Goal: Book appointment/travel/reservation

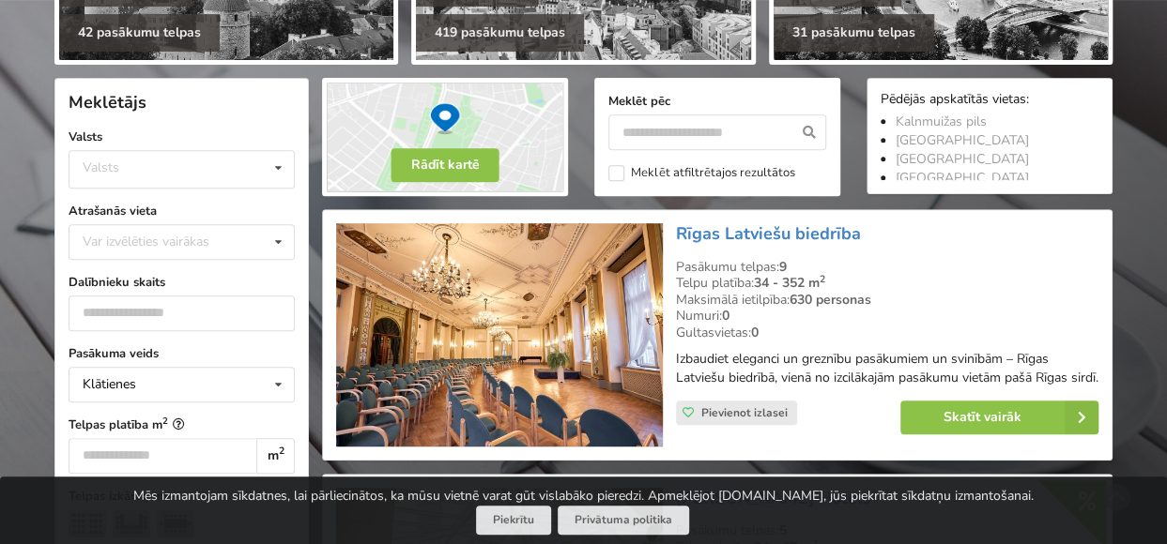
scroll to position [375, 0]
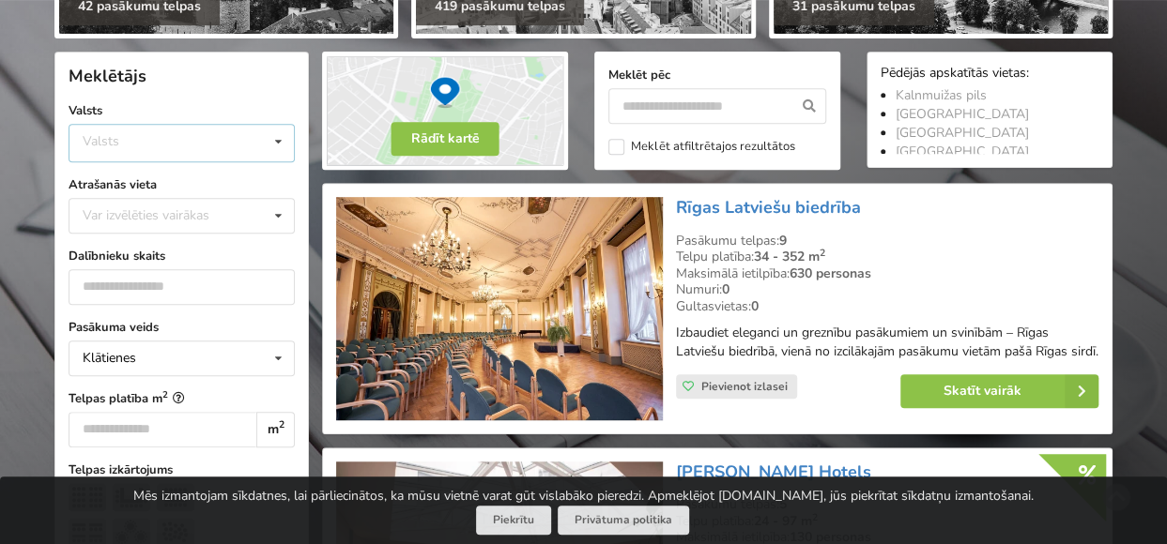
click at [286, 136] on icon at bounding box center [278, 142] width 27 height 35
click at [124, 216] on div "Latvija" at bounding box center [181, 213] width 224 height 35
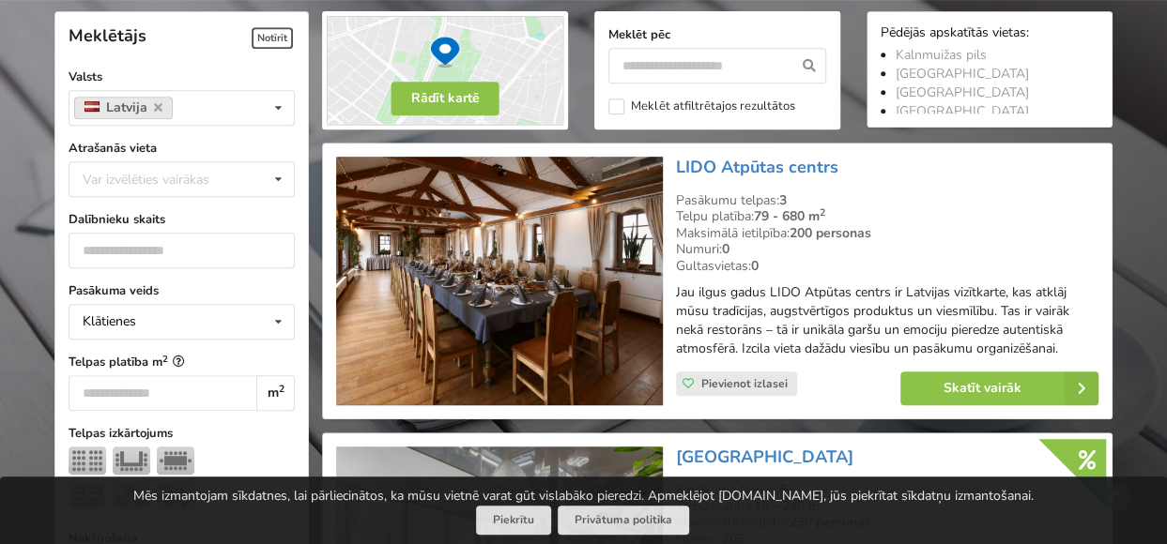
scroll to position [420, 0]
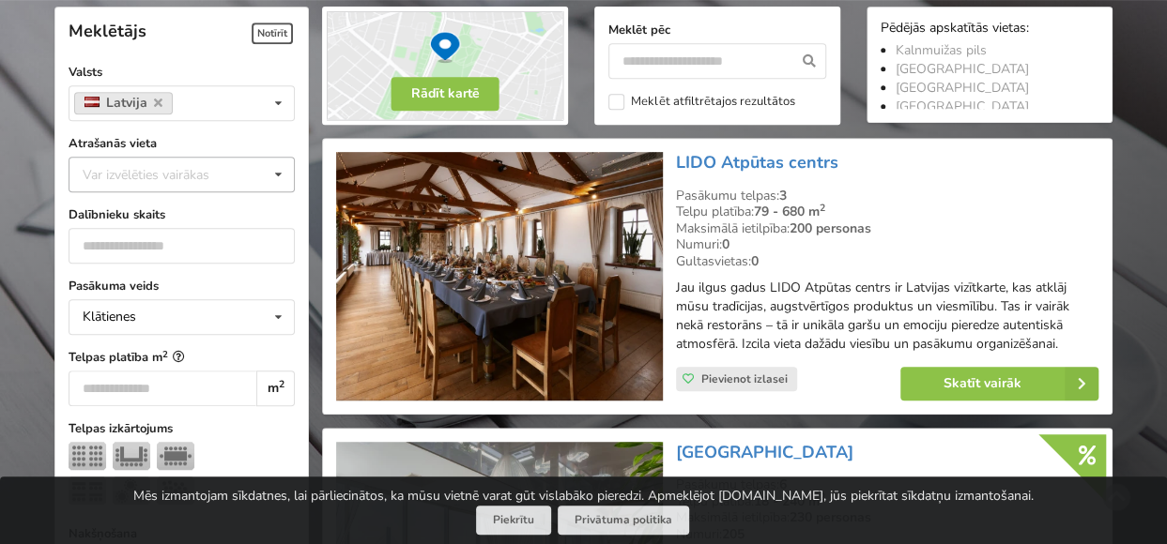
click at [280, 177] on icon at bounding box center [278, 175] width 27 height 35
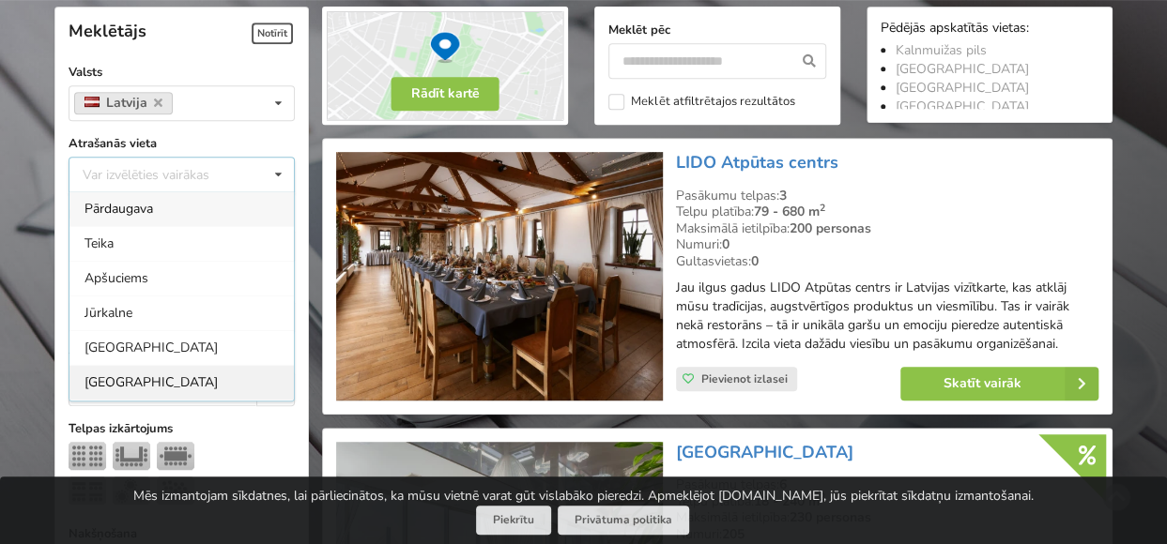
click at [84, 373] on div "[GEOGRAPHIC_DATA]" at bounding box center [181, 382] width 224 height 35
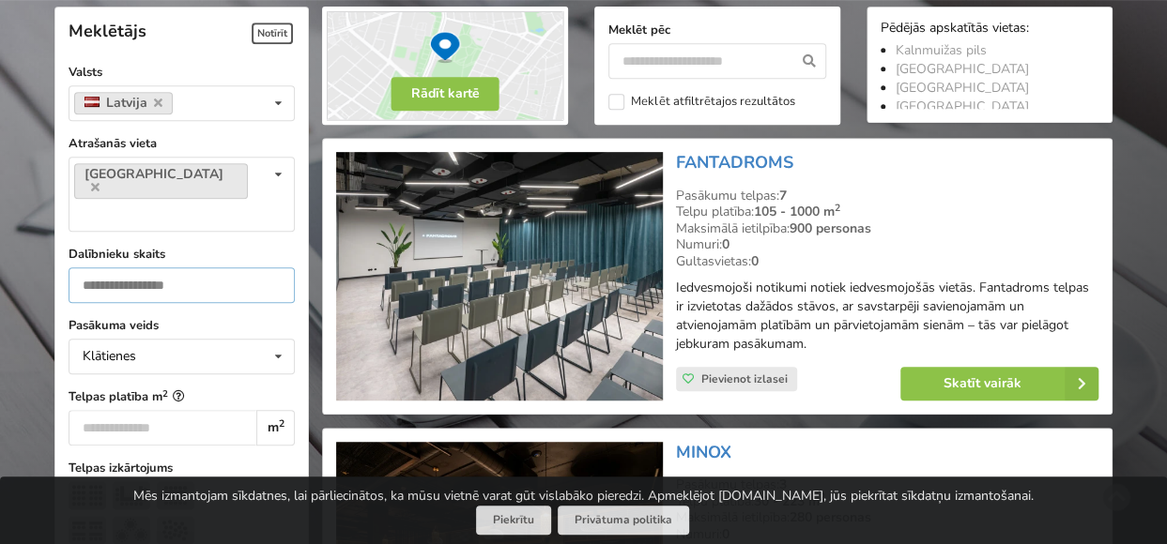
click at [191, 267] on input "number" at bounding box center [182, 285] width 226 height 36
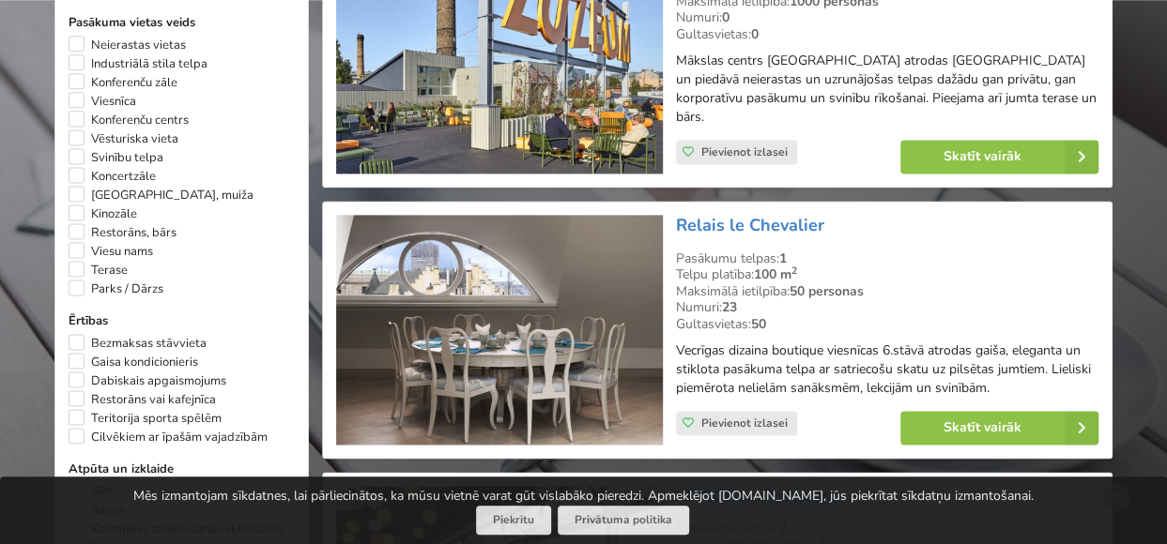
scroll to position [1265, 0]
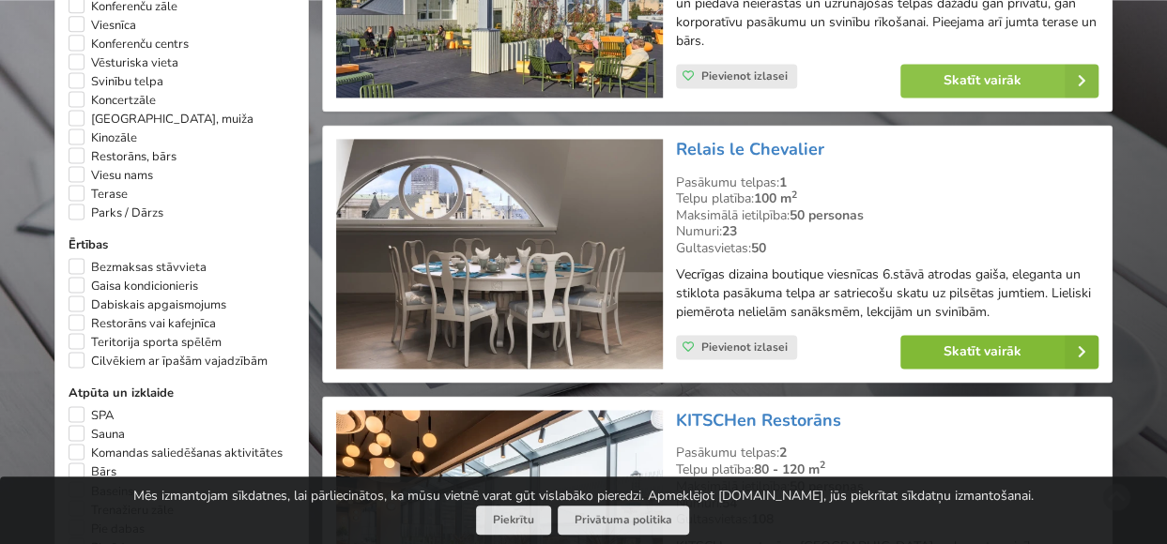
type input "**"
click at [969, 335] on link "Skatīt vairāk" at bounding box center [999, 352] width 198 height 34
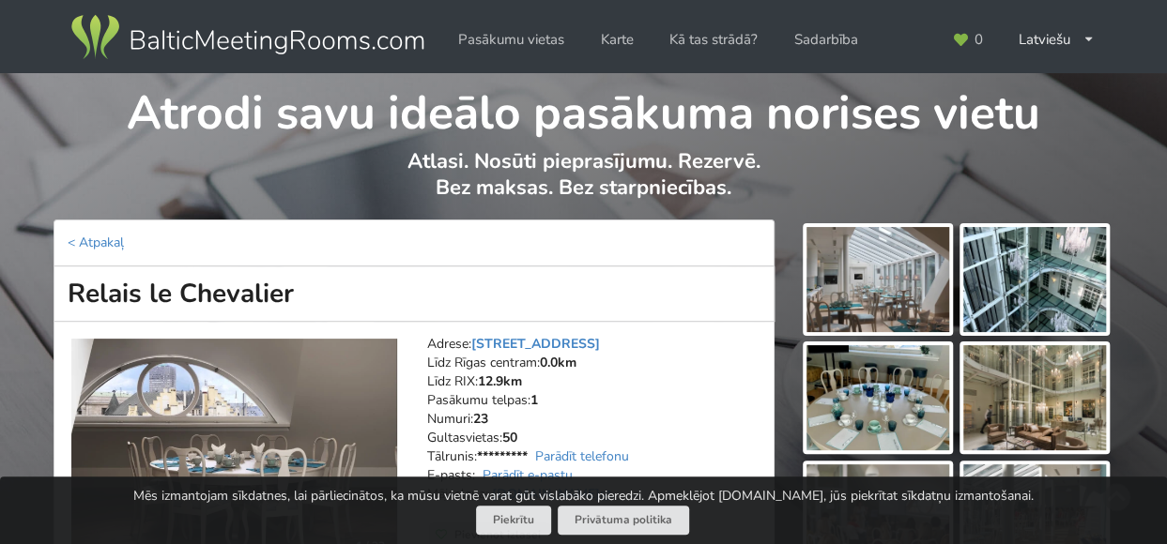
click at [890, 251] on img at bounding box center [877, 279] width 143 height 105
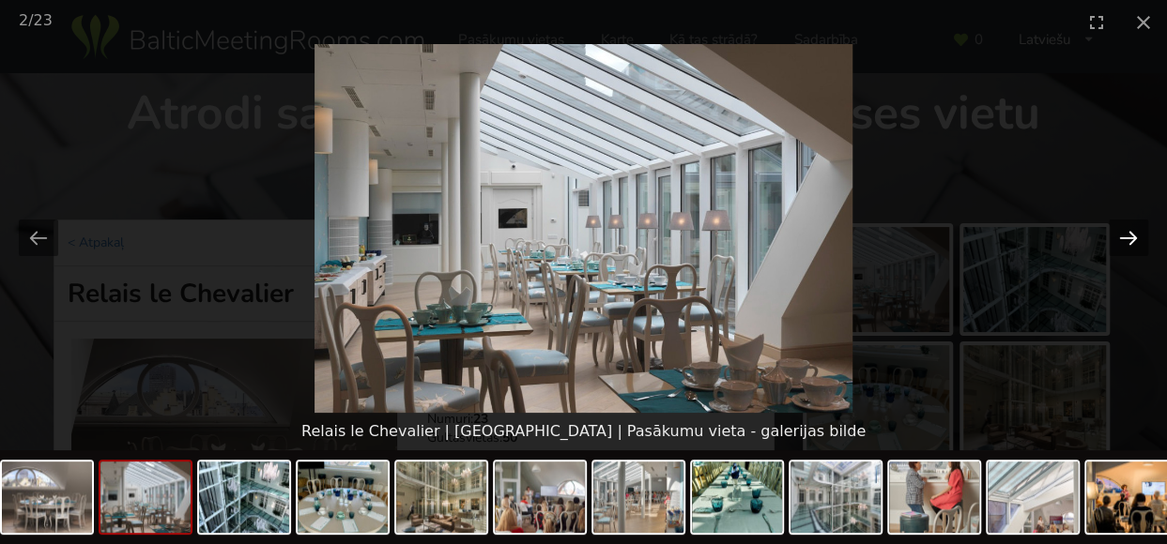
click at [1127, 237] on button "Next slide" at bounding box center [1127, 238] width 39 height 37
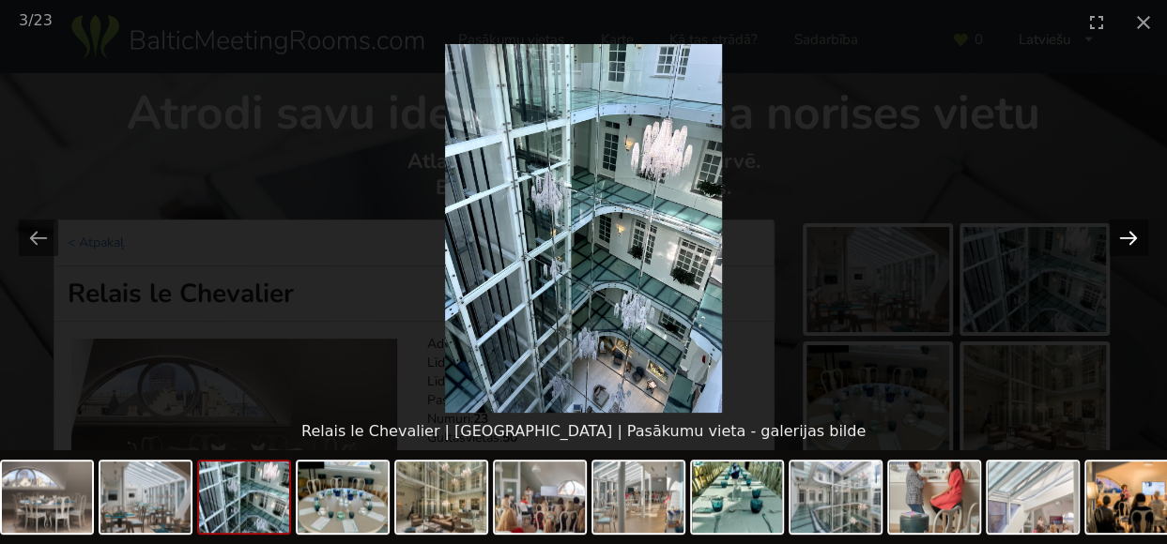
click at [1127, 237] on button "Next slide" at bounding box center [1127, 238] width 39 height 37
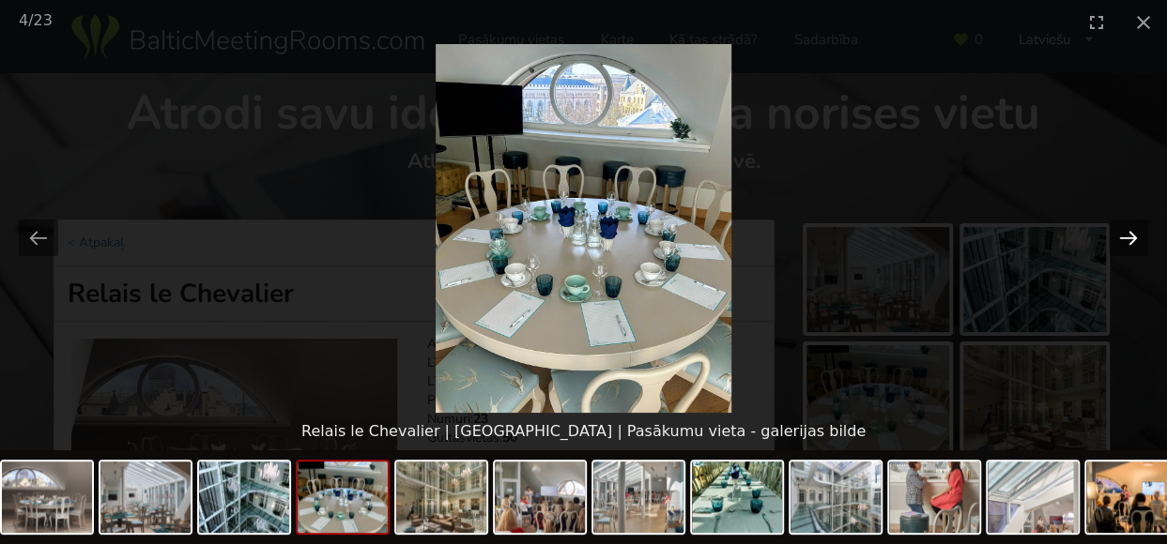
click at [1127, 237] on button "Next slide" at bounding box center [1127, 238] width 39 height 37
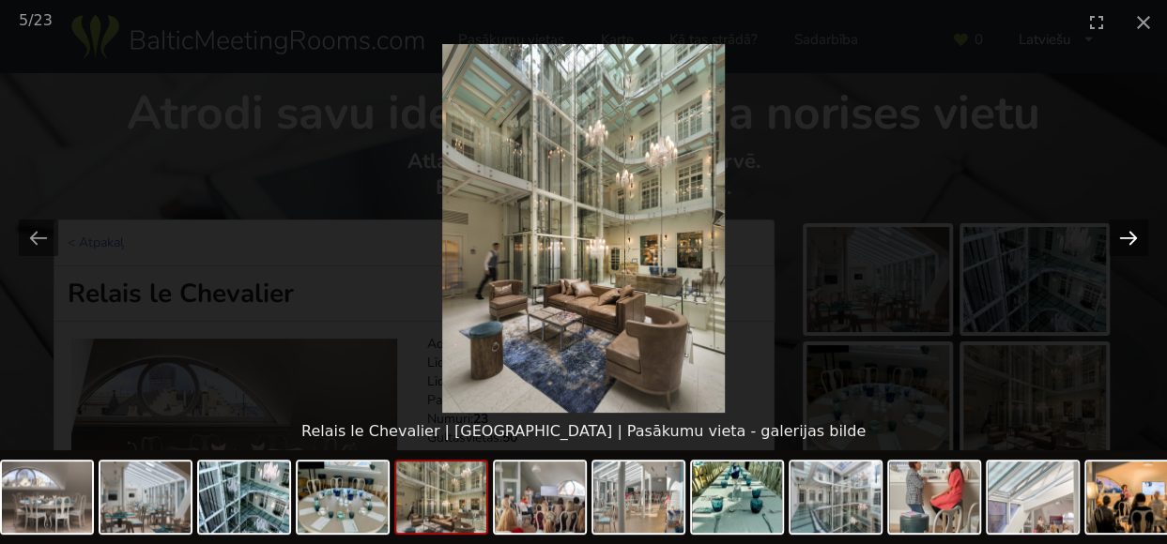
click at [1127, 237] on button "Next slide" at bounding box center [1127, 238] width 39 height 37
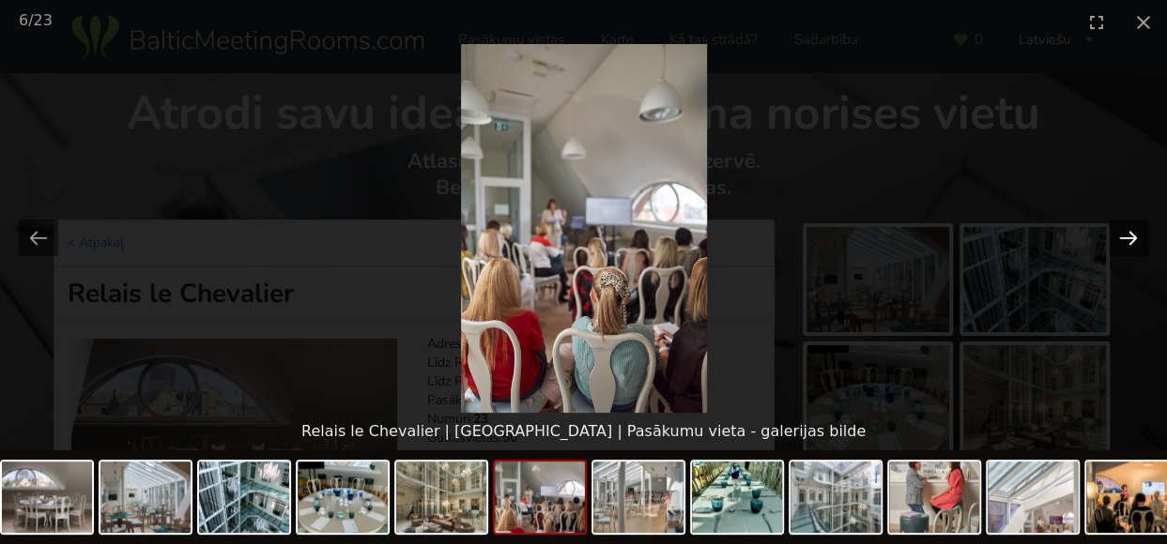
click at [1127, 237] on button "Next slide" at bounding box center [1127, 238] width 39 height 37
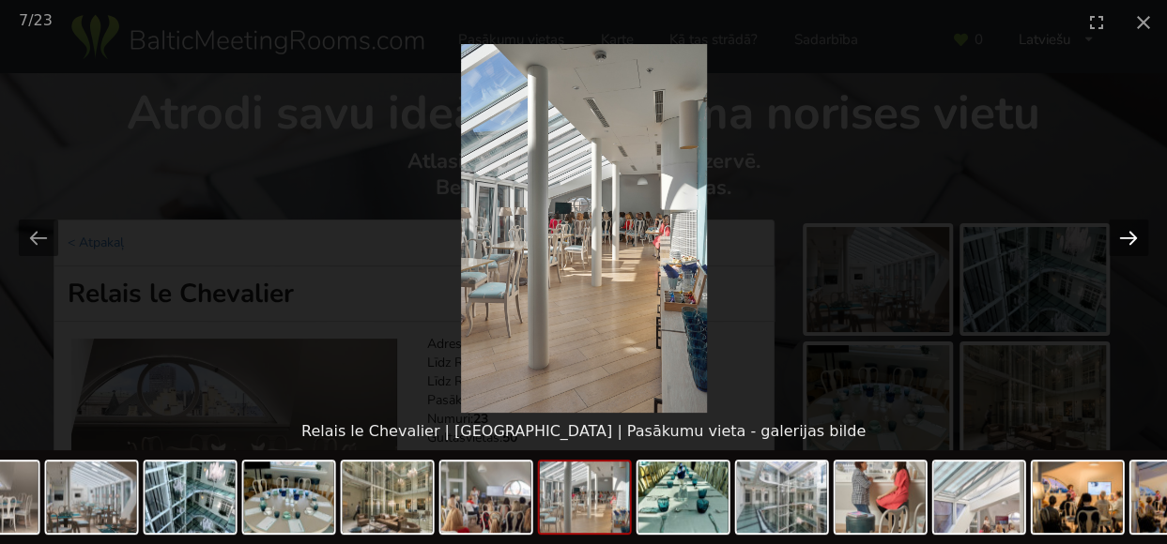
click at [1127, 237] on button "Next slide" at bounding box center [1127, 238] width 39 height 37
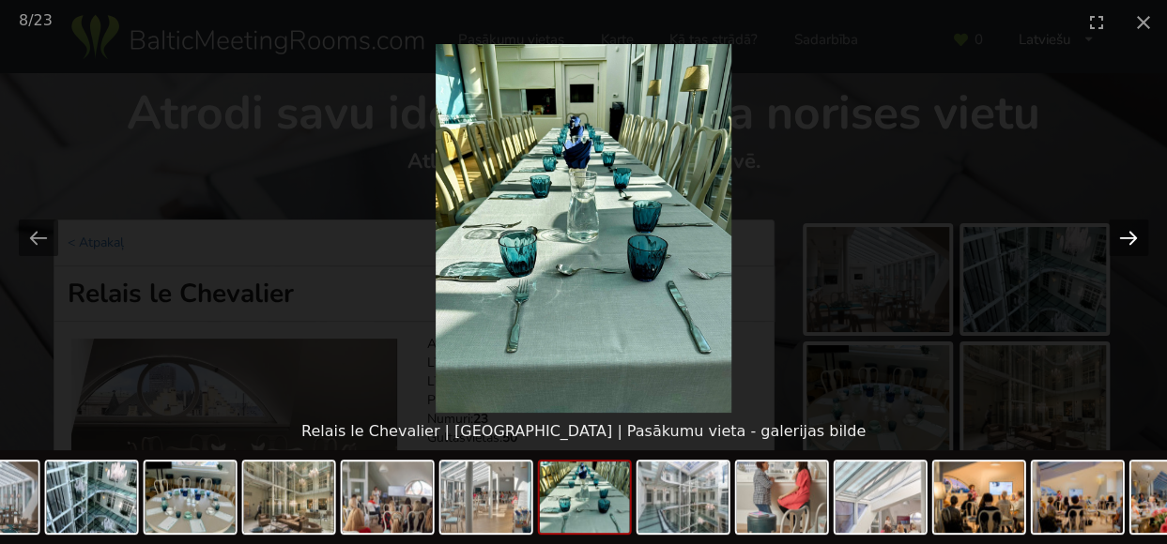
click at [1127, 237] on button "Next slide" at bounding box center [1127, 238] width 39 height 37
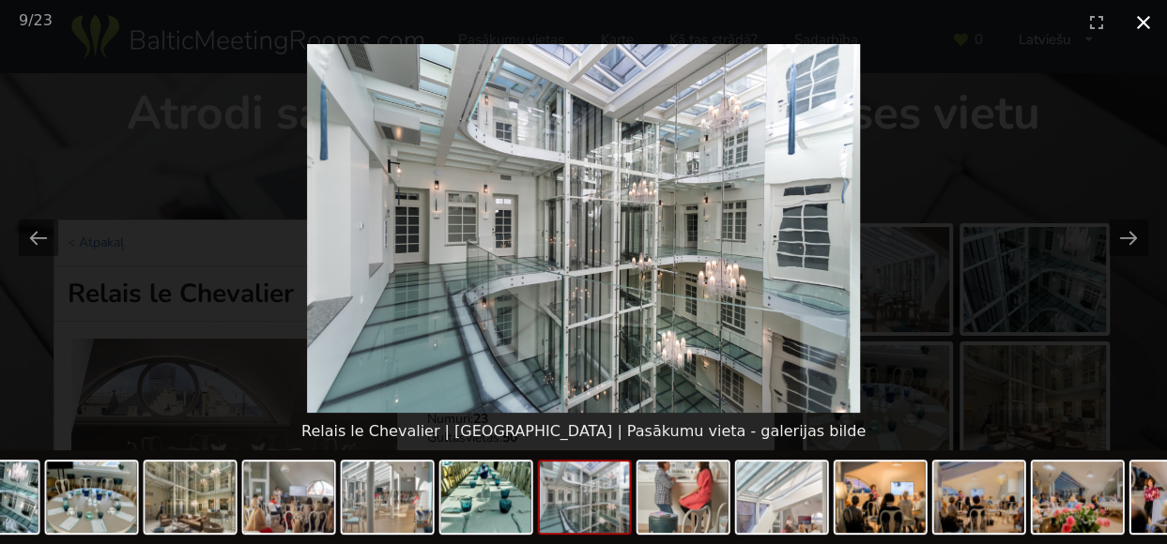
click at [1139, 21] on button "Close gallery" at bounding box center [1143, 22] width 47 height 44
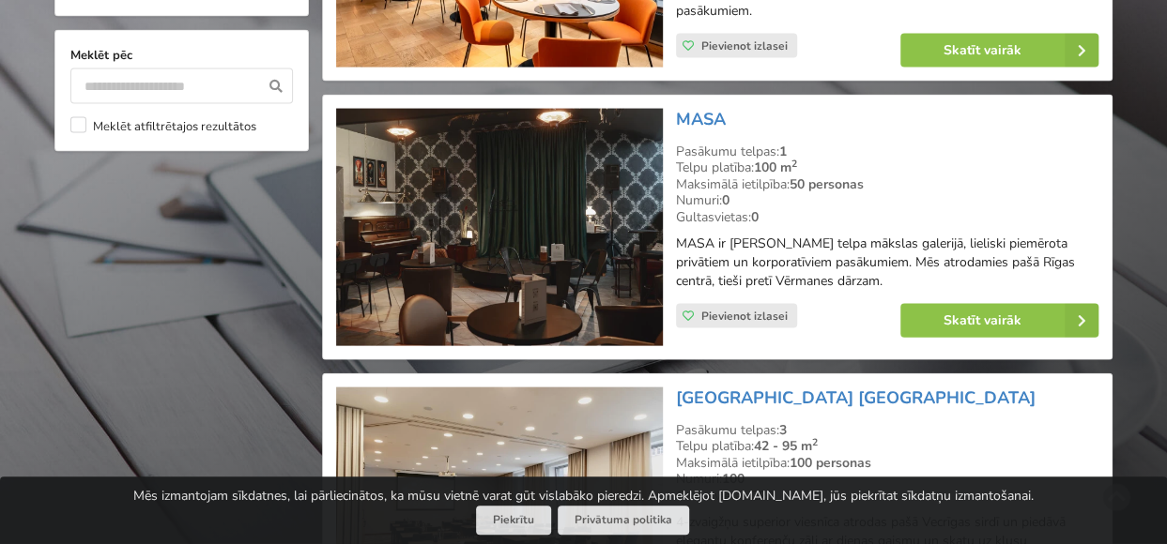
scroll to position [1828, 0]
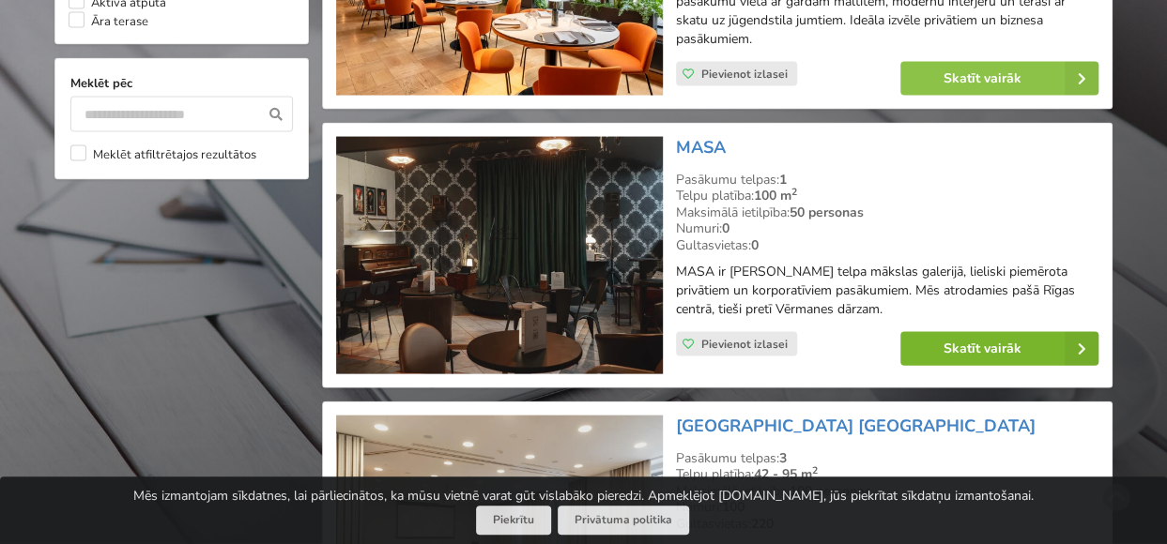
click at [969, 332] on link "Skatīt vairāk" at bounding box center [999, 349] width 198 height 34
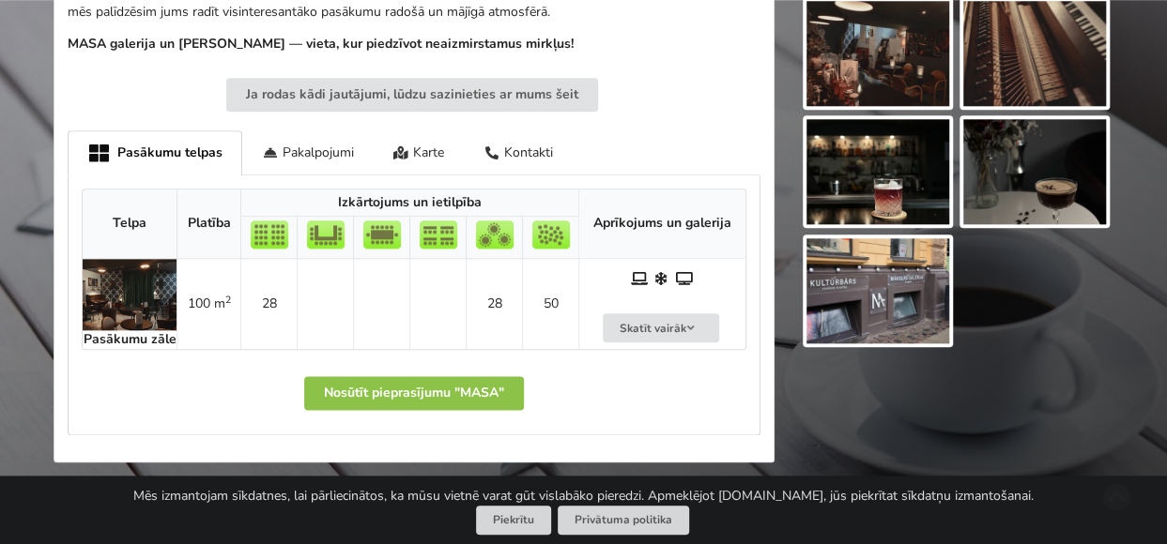
scroll to position [563, 0]
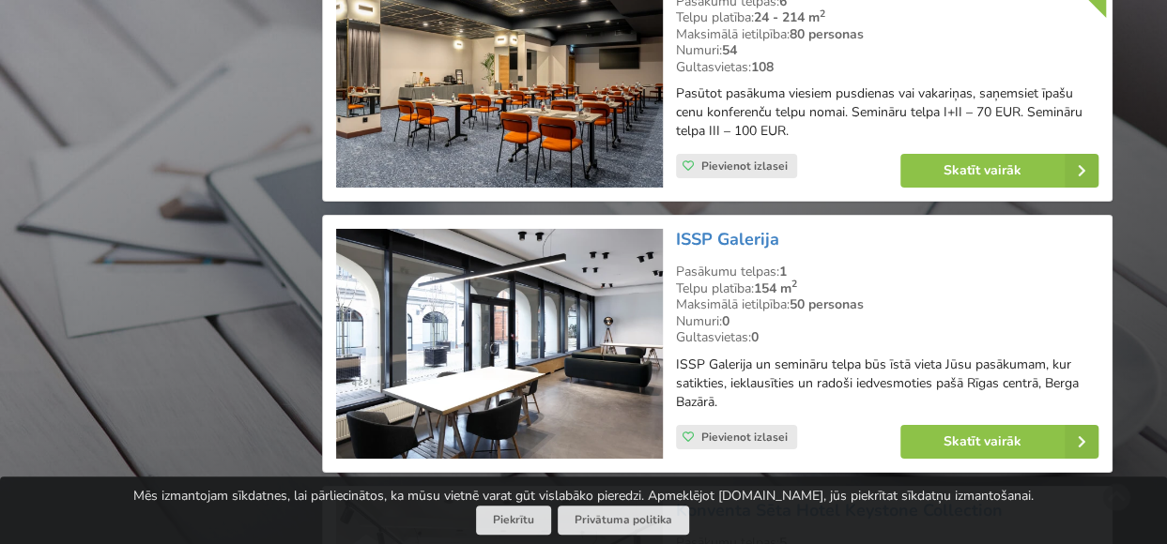
scroll to position [3142, 0]
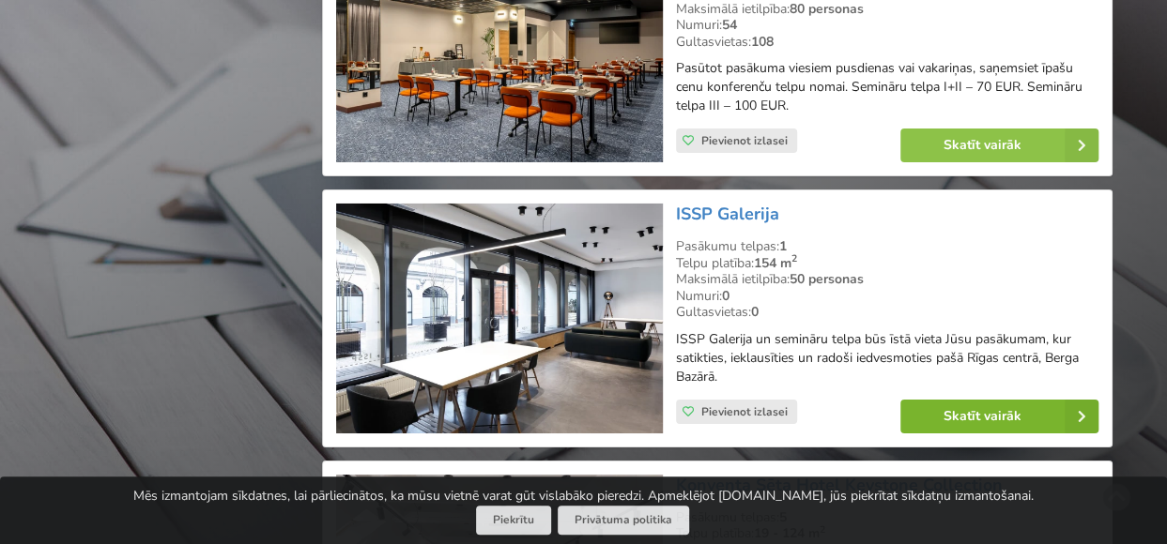
click at [943, 400] on link "Skatīt vairāk" at bounding box center [999, 417] width 198 height 34
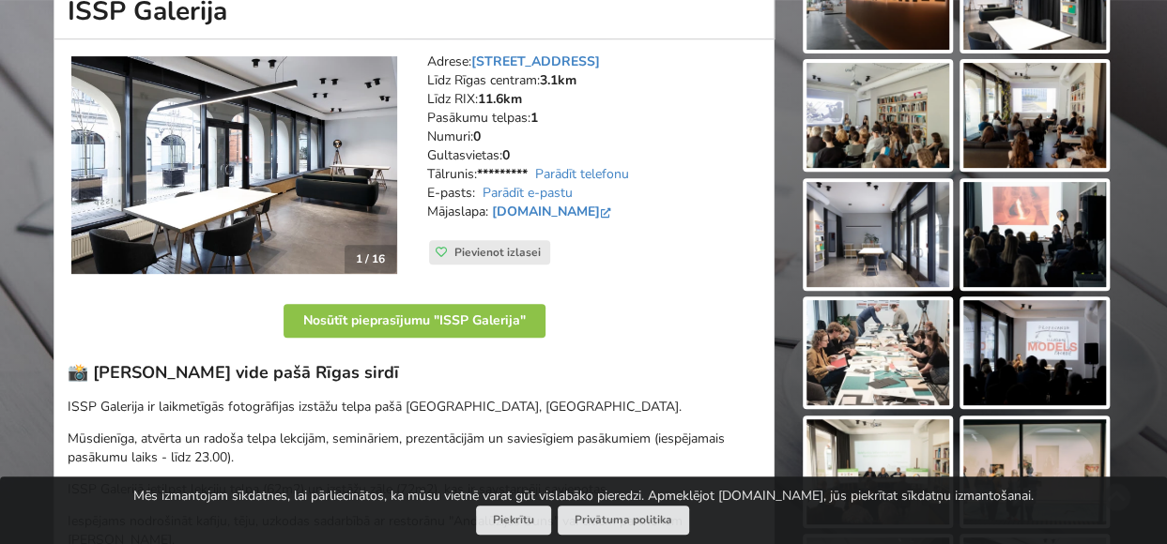
scroll to position [282, 0]
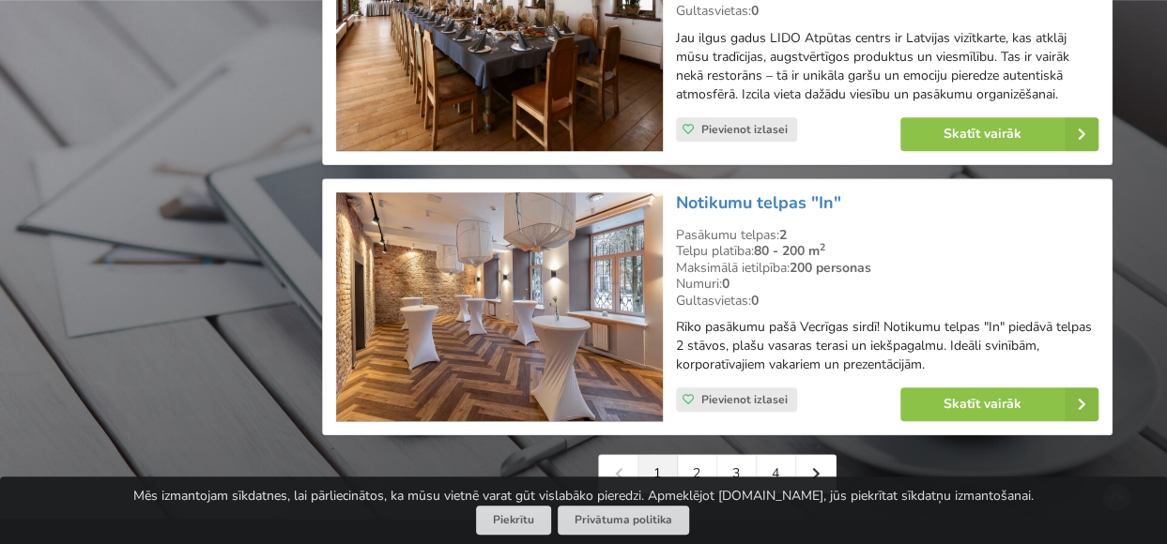
scroll to position [4362, 0]
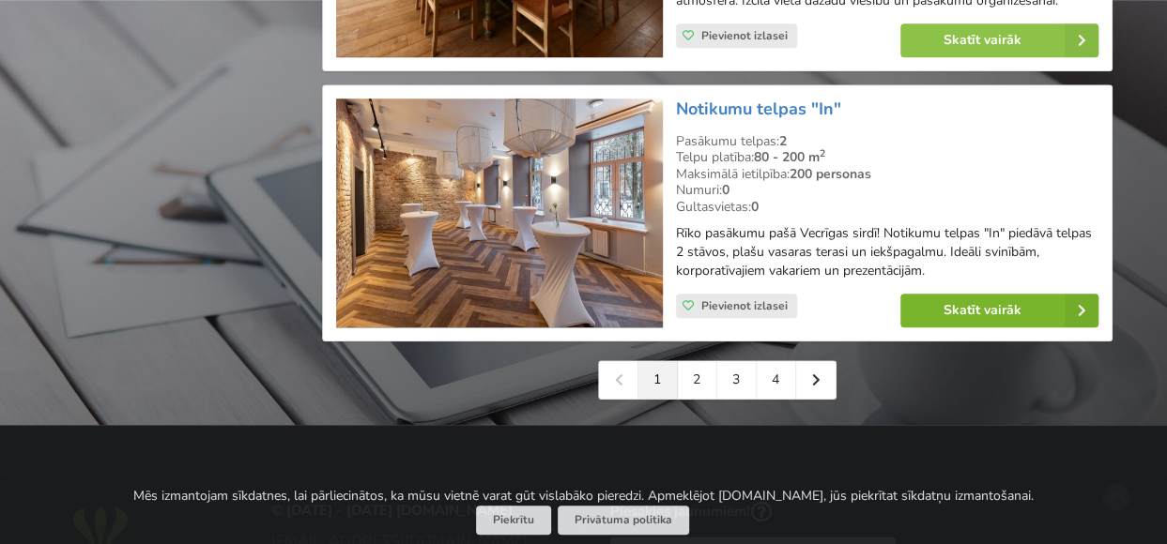
click at [1012, 294] on link "Skatīt vairāk" at bounding box center [999, 311] width 198 height 34
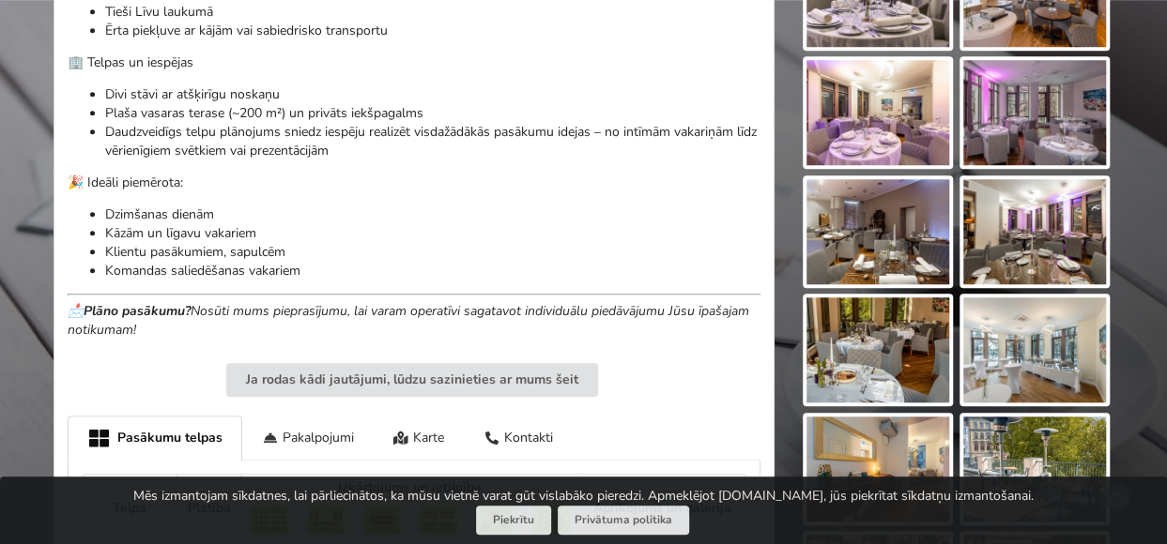
scroll to position [751, 0]
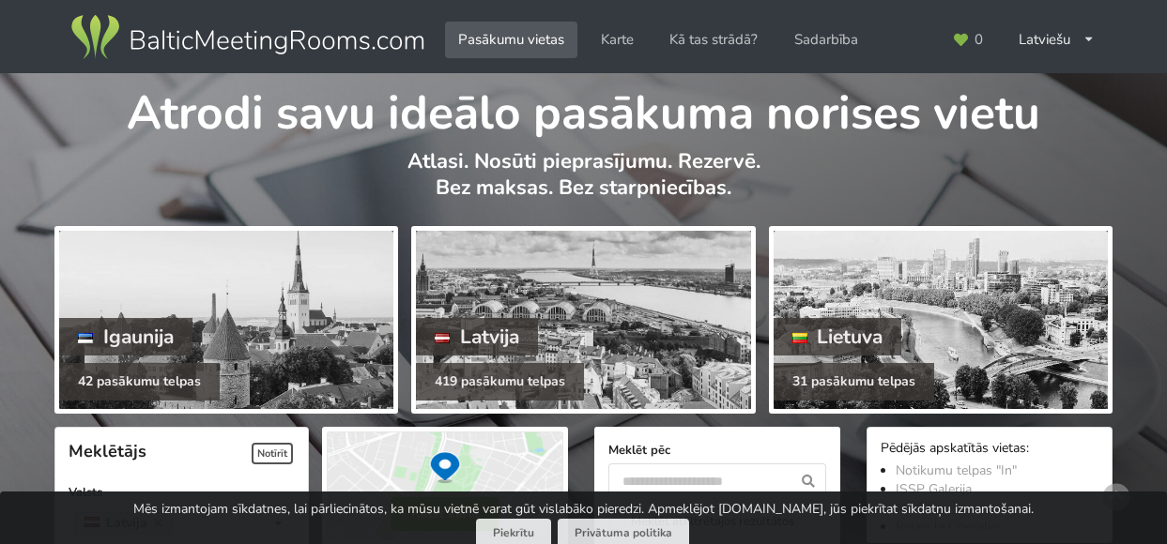
scroll to position [4362, 0]
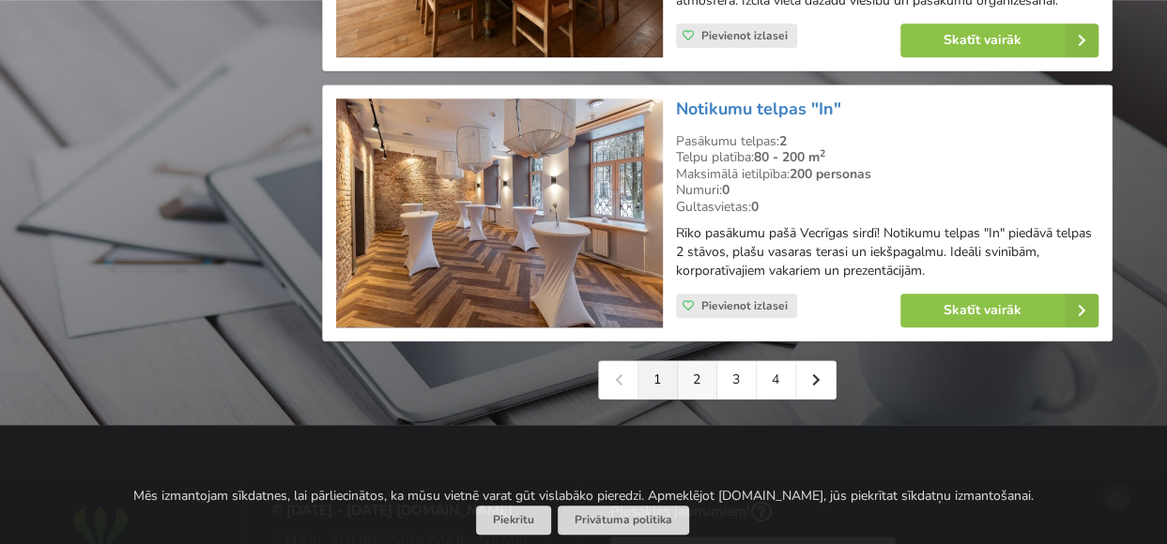
click at [693, 361] on link "2" at bounding box center [697, 380] width 39 height 38
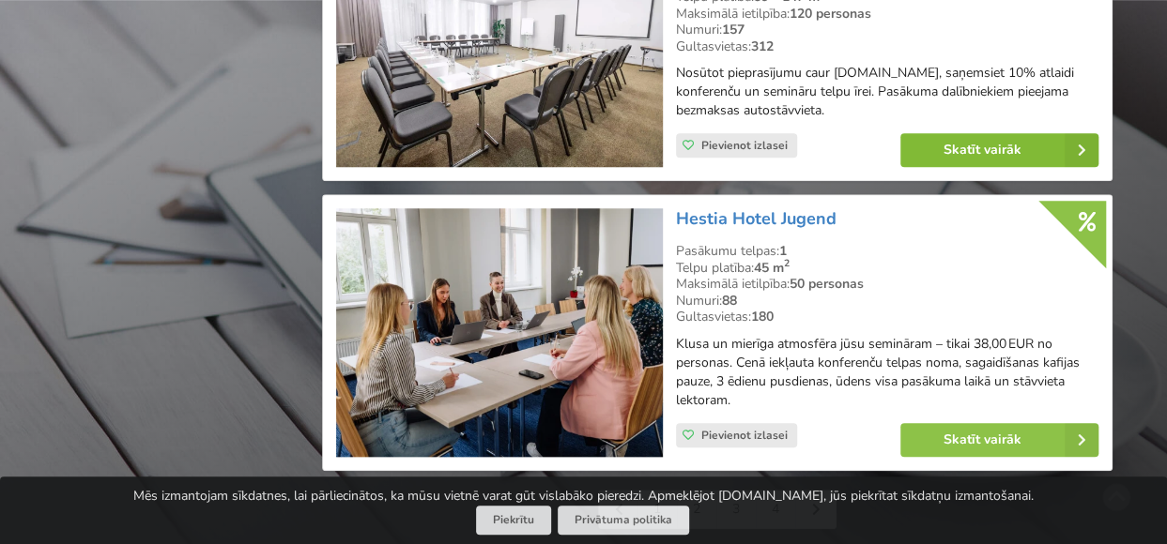
scroll to position [4317, 0]
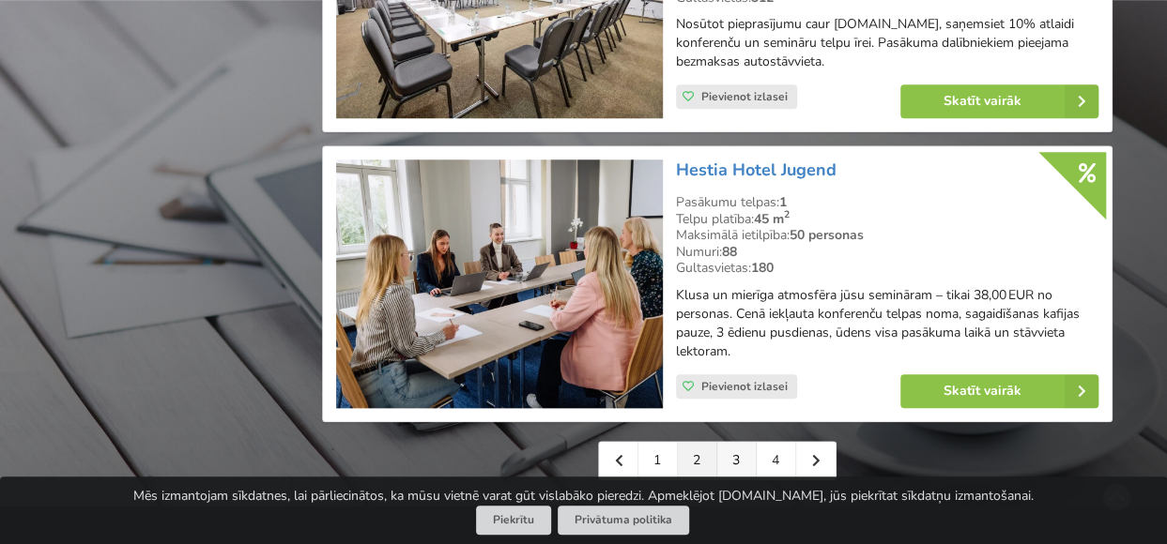
click at [737, 442] on link "3" at bounding box center [736, 461] width 39 height 38
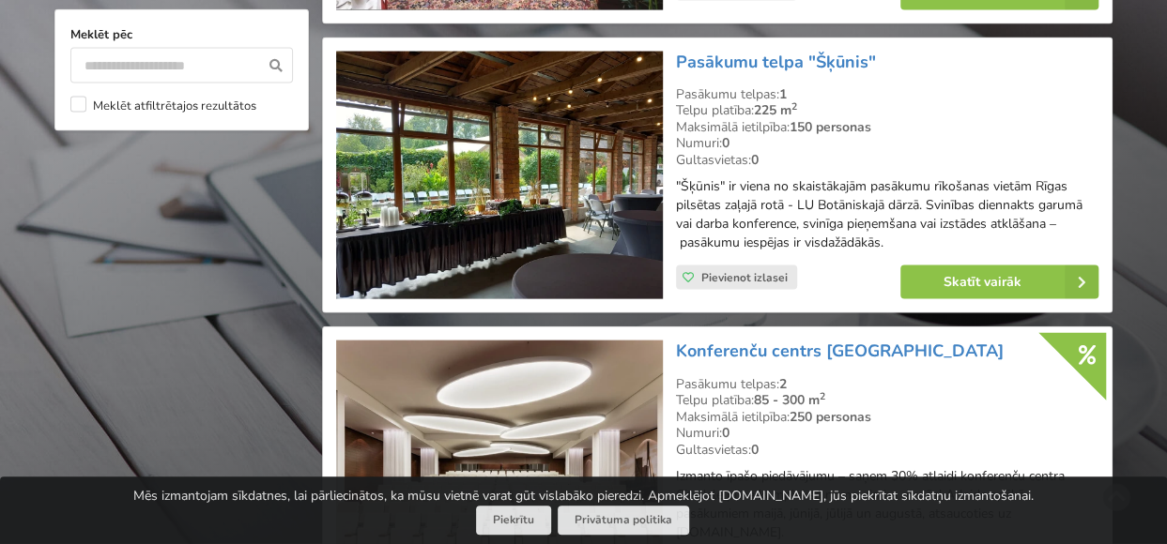
scroll to position [1783, 0]
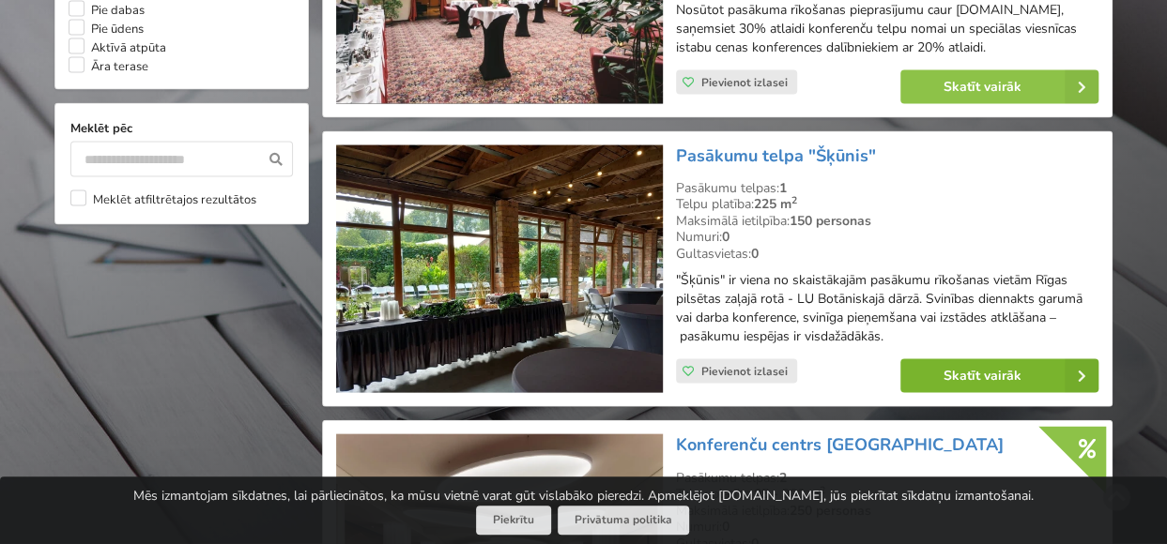
click at [980, 385] on link "Skatīt vairāk" at bounding box center [999, 376] width 198 height 34
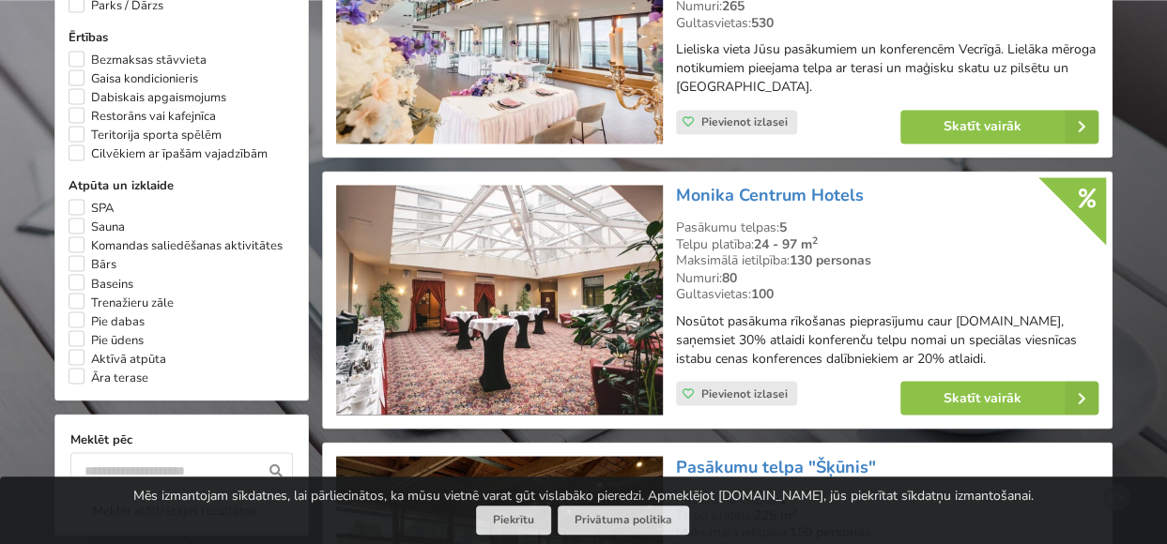
scroll to position [1502, 0]
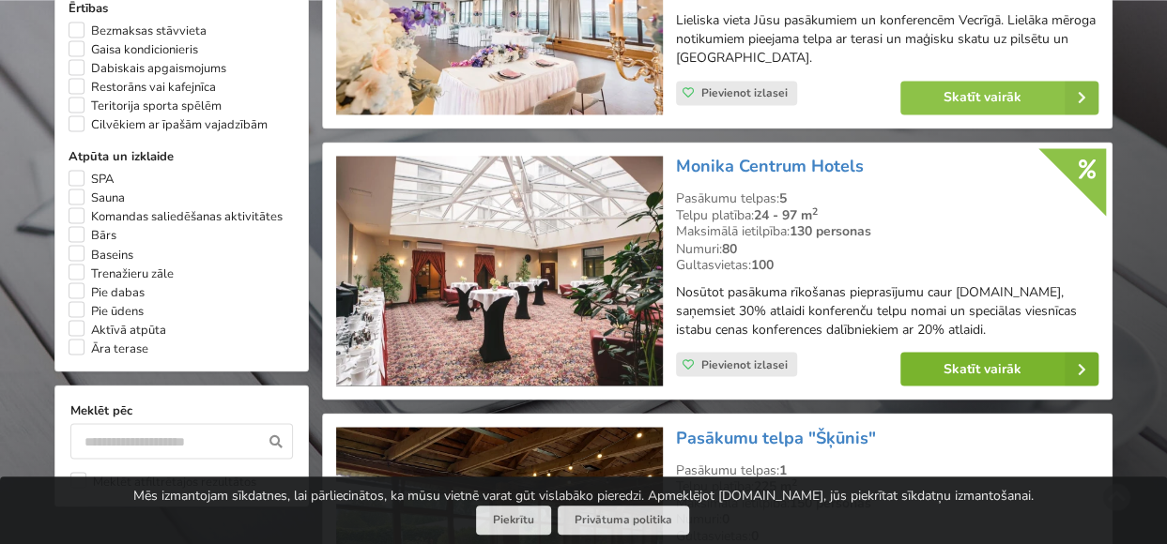
click at [1037, 386] on link "Skatīt vairāk" at bounding box center [999, 369] width 198 height 34
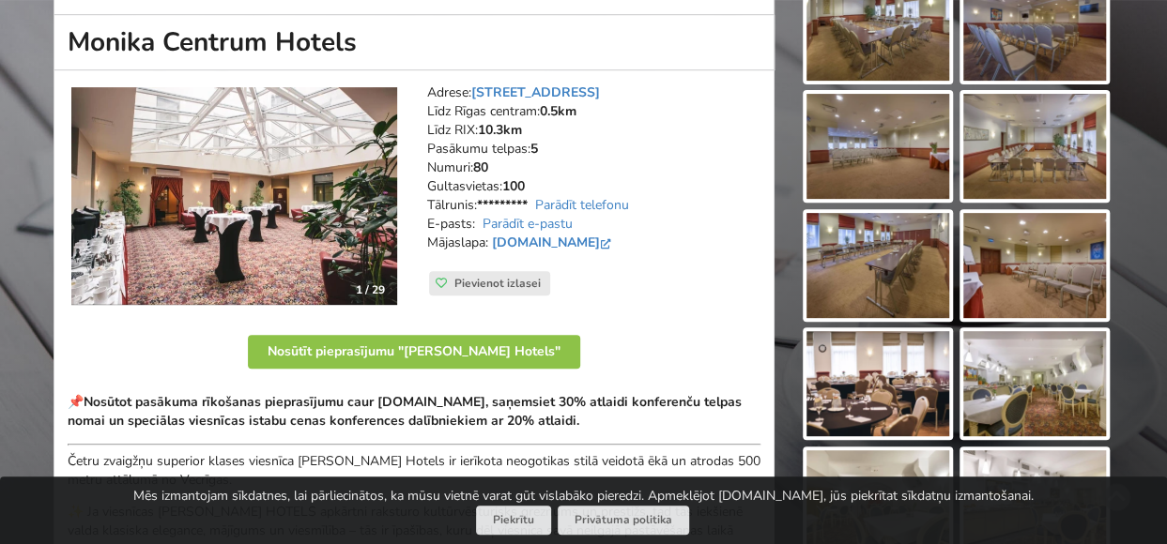
scroll to position [282, 0]
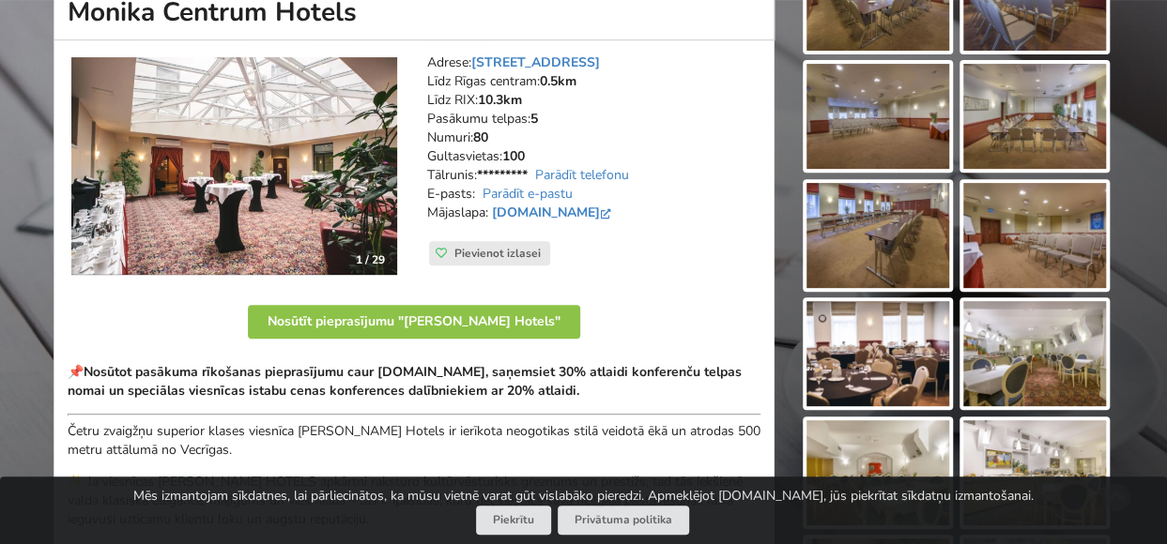
click at [858, 100] on img at bounding box center [877, 116] width 143 height 105
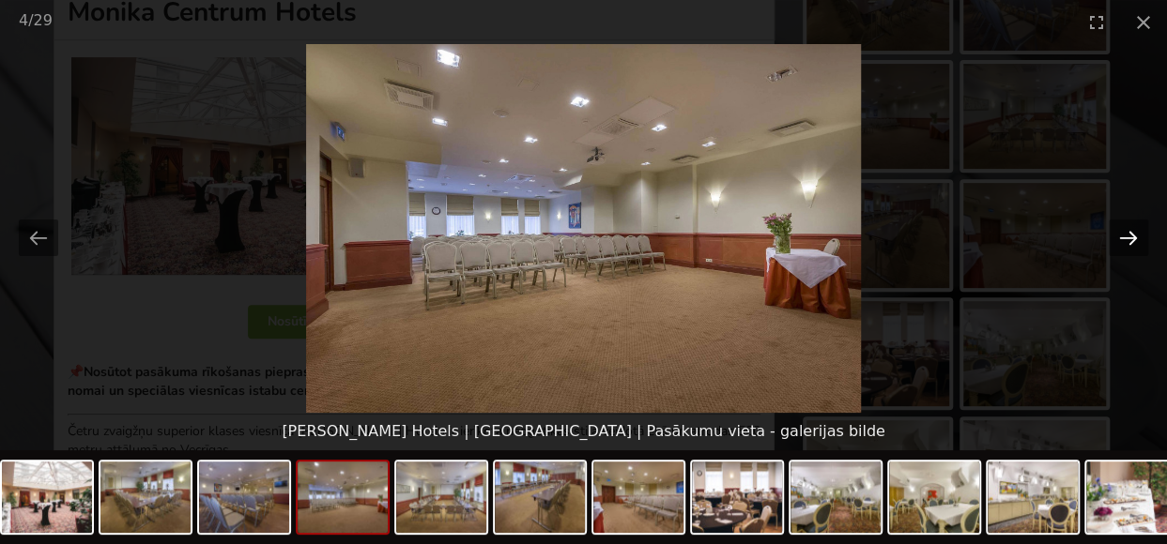
click at [1121, 236] on button "Next slide" at bounding box center [1127, 238] width 39 height 37
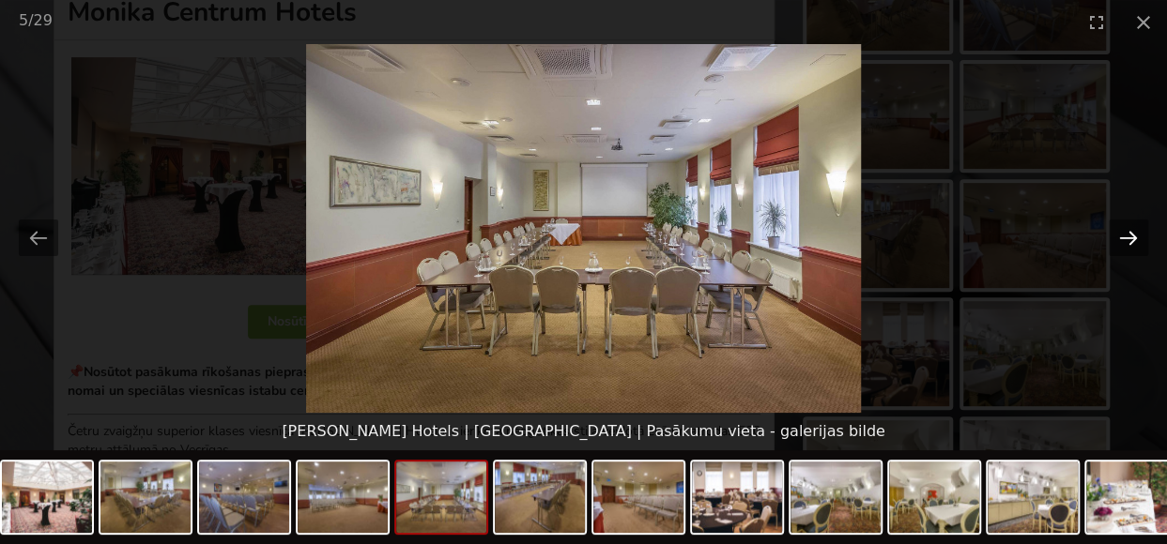
click at [1121, 236] on button "Next slide" at bounding box center [1127, 238] width 39 height 37
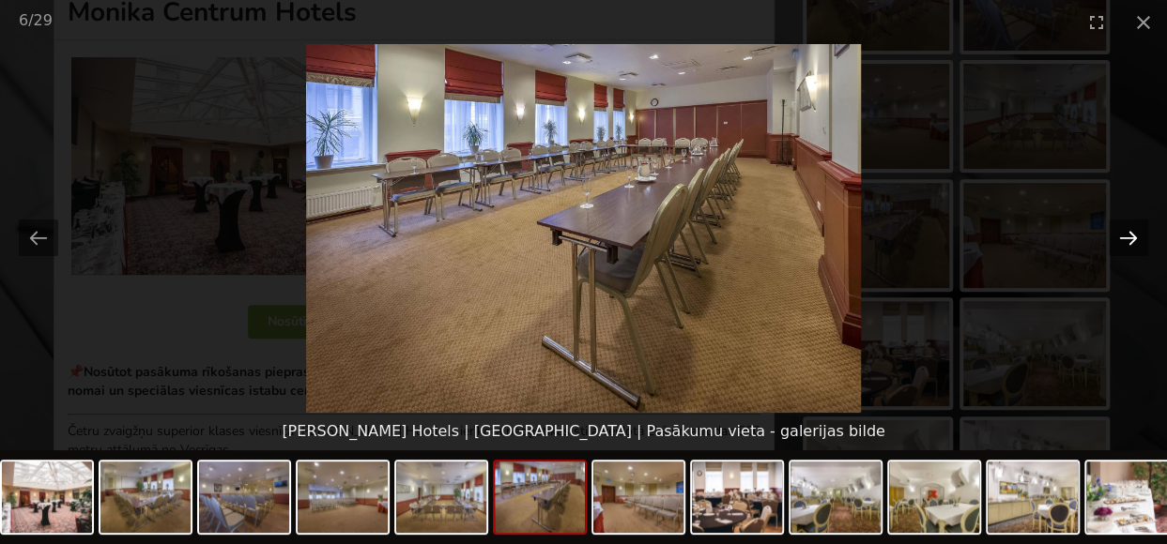
click at [1121, 236] on button "Next slide" at bounding box center [1127, 238] width 39 height 37
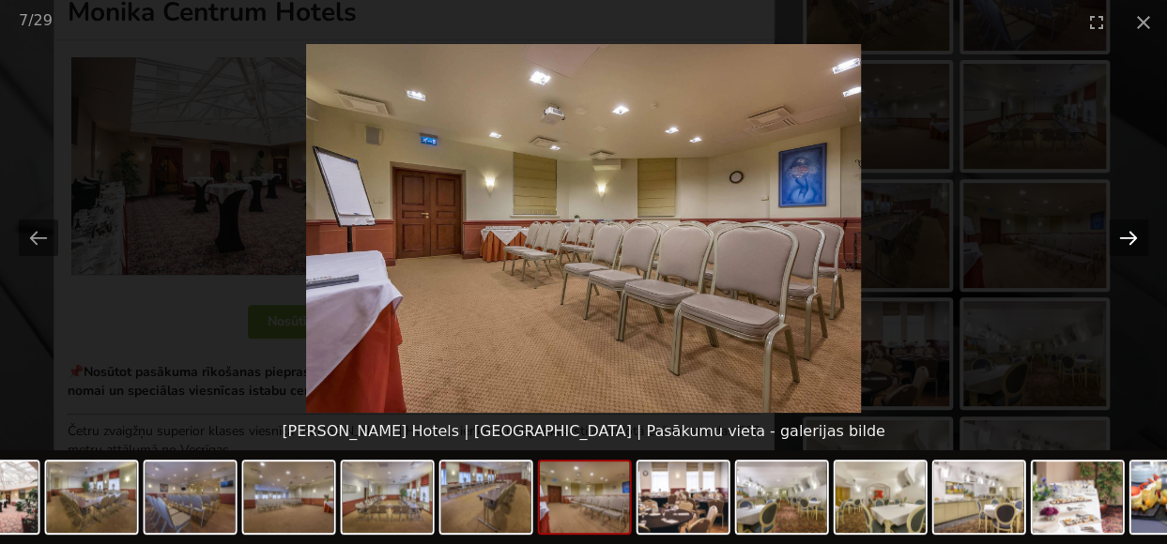
click at [1121, 236] on button "Next slide" at bounding box center [1127, 238] width 39 height 37
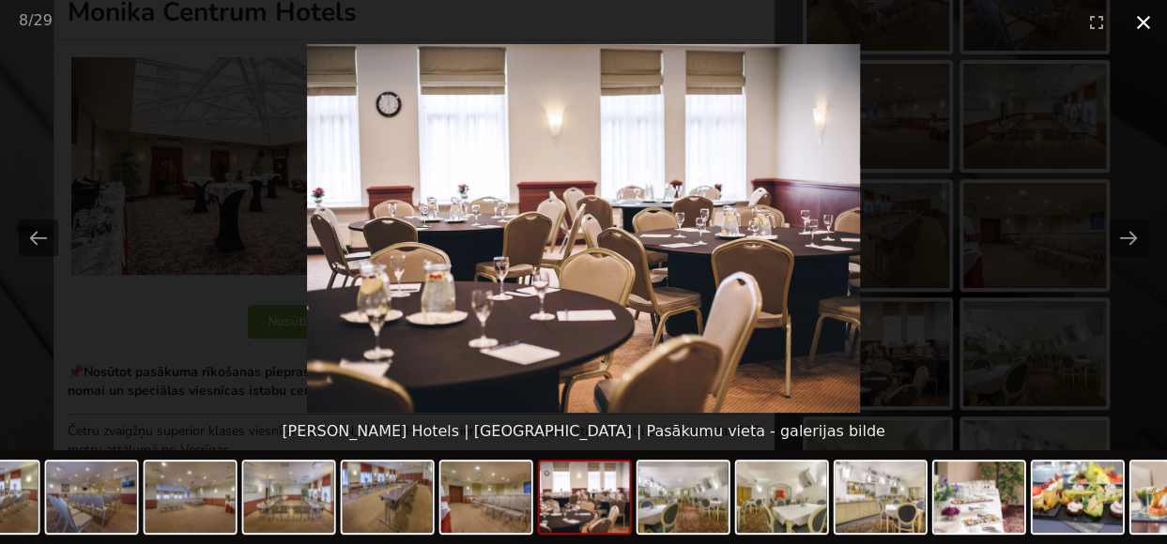
click at [1137, 18] on button "Close gallery" at bounding box center [1143, 22] width 47 height 44
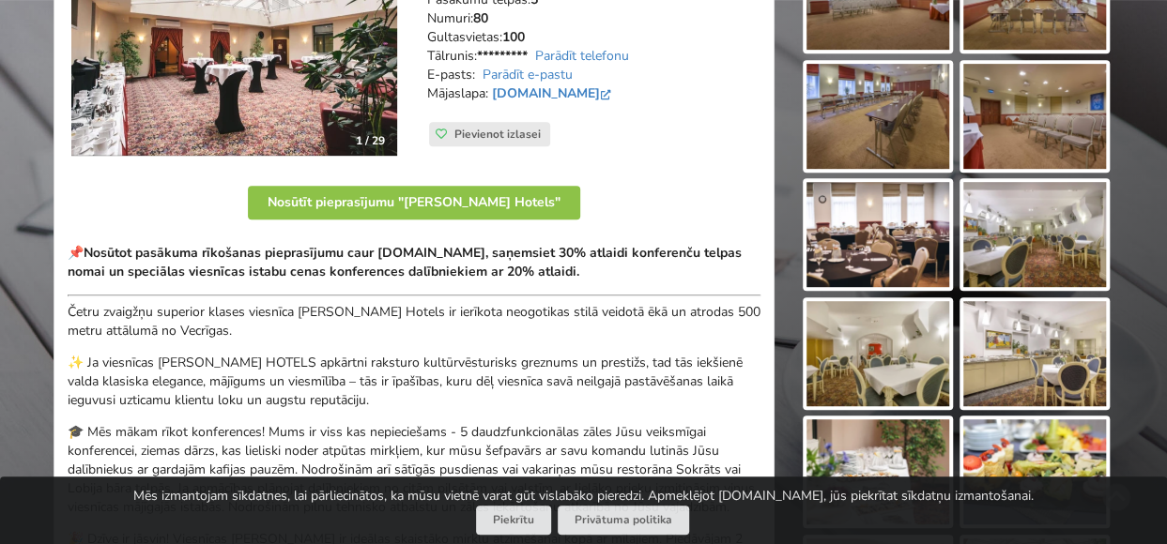
scroll to position [375, 0]
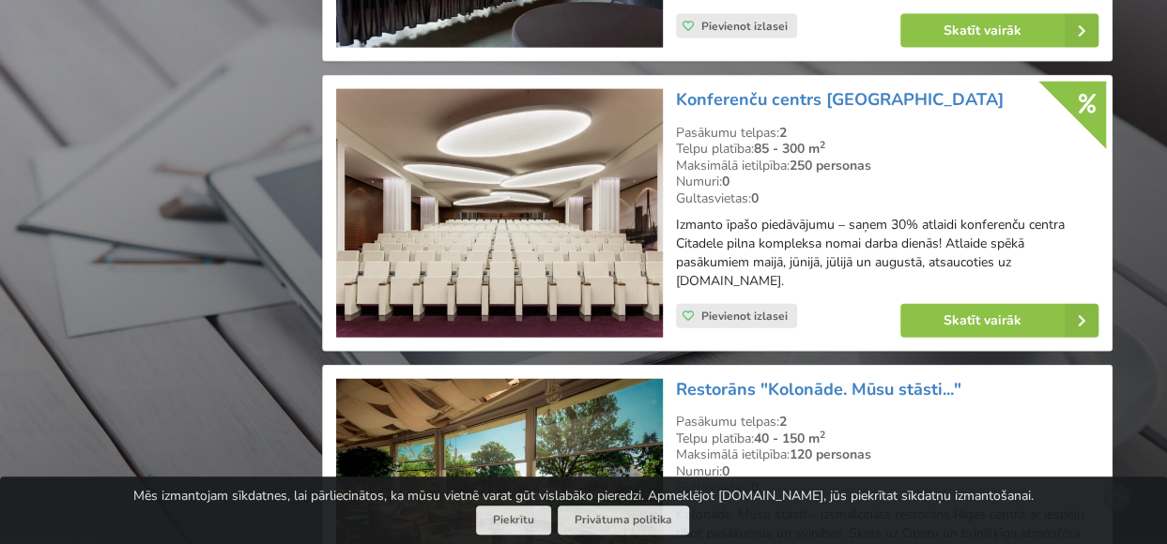
scroll to position [2159, 0]
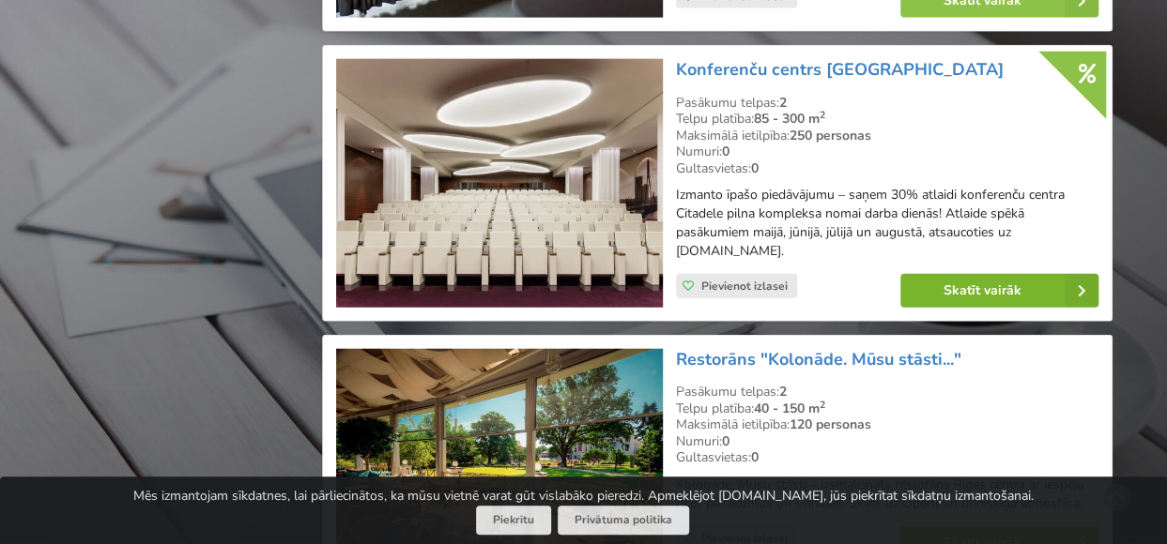
click at [985, 301] on link "Skatīt vairāk" at bounding box center [999, 291] width 198 height 34
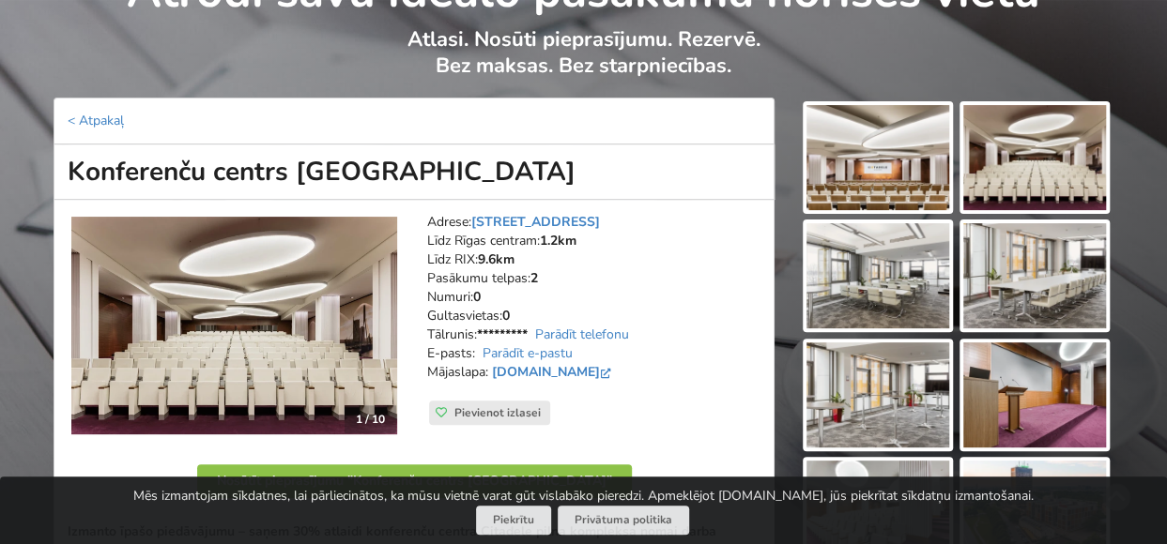
scroll to position [94, 0]
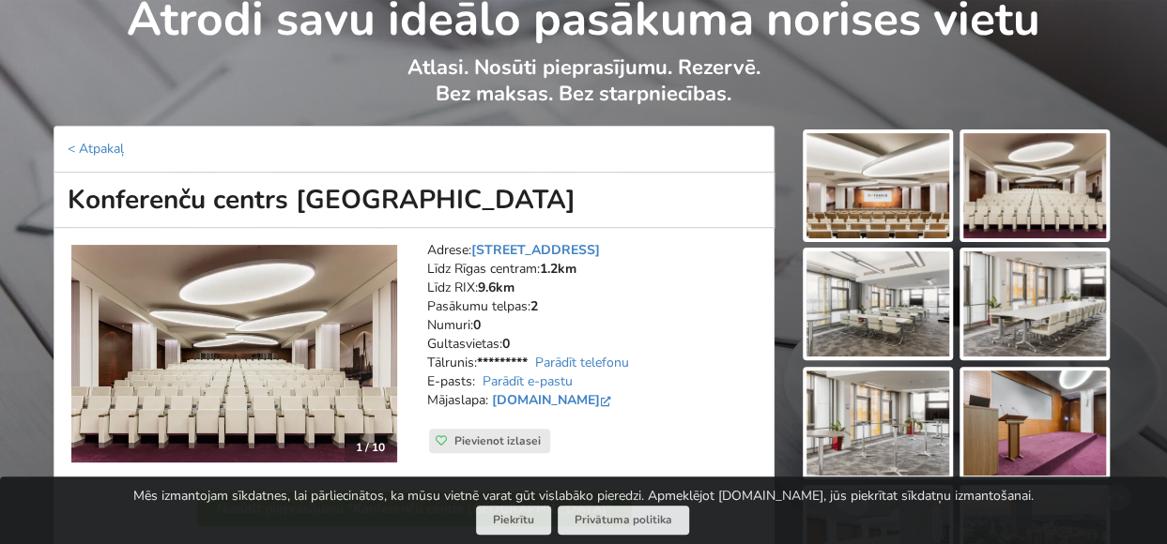
click at [925, 211] on img at bounding box center [877, 185] width 143 height 105
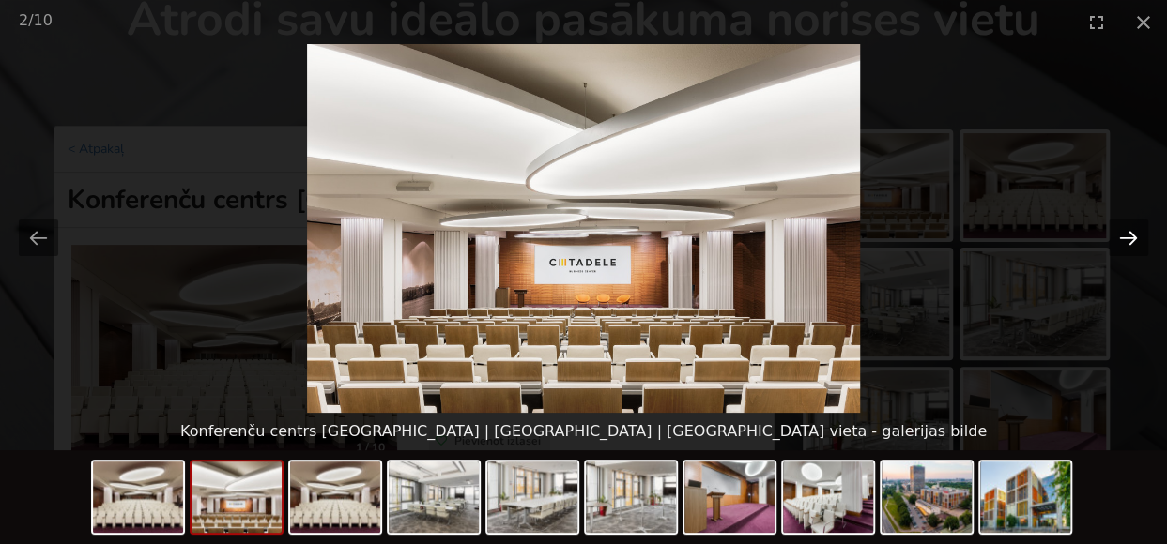
click at [1137, 245] on button "Next slide" at bounding box center [1127, 238] width 39 height 37
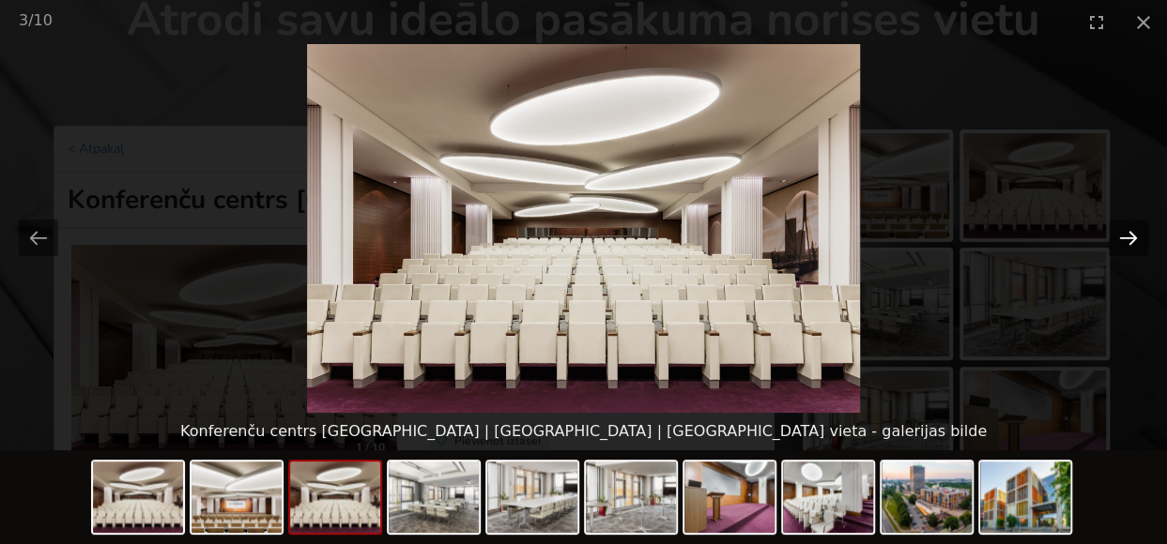
click at [1137, 245] on button "Next slide" at bounding box center [1127, 238] width 39 height 37
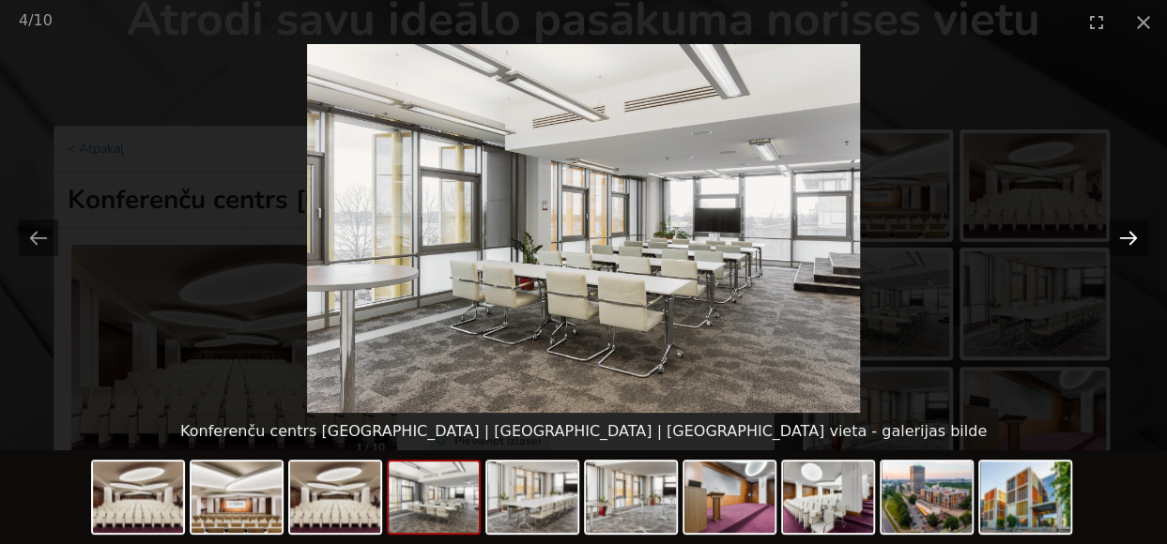
click at [1137, 245] on button "Next slide" at bounding box center [1127, 238] width 39 height 37
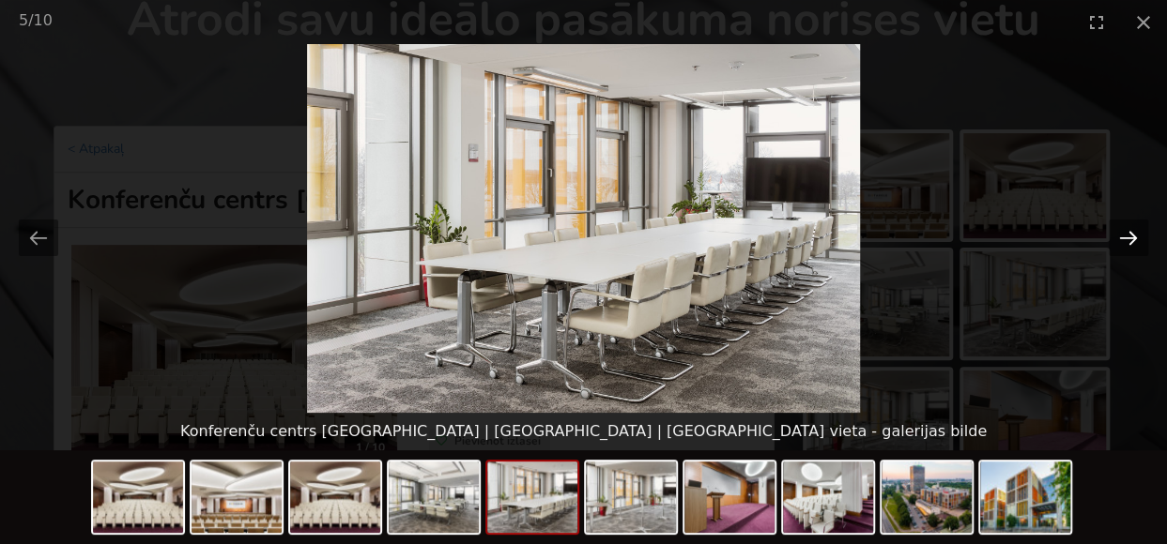
click at [1137, 245] on button "Next slide" at bounding box center [1127, 238] width 39 height 37
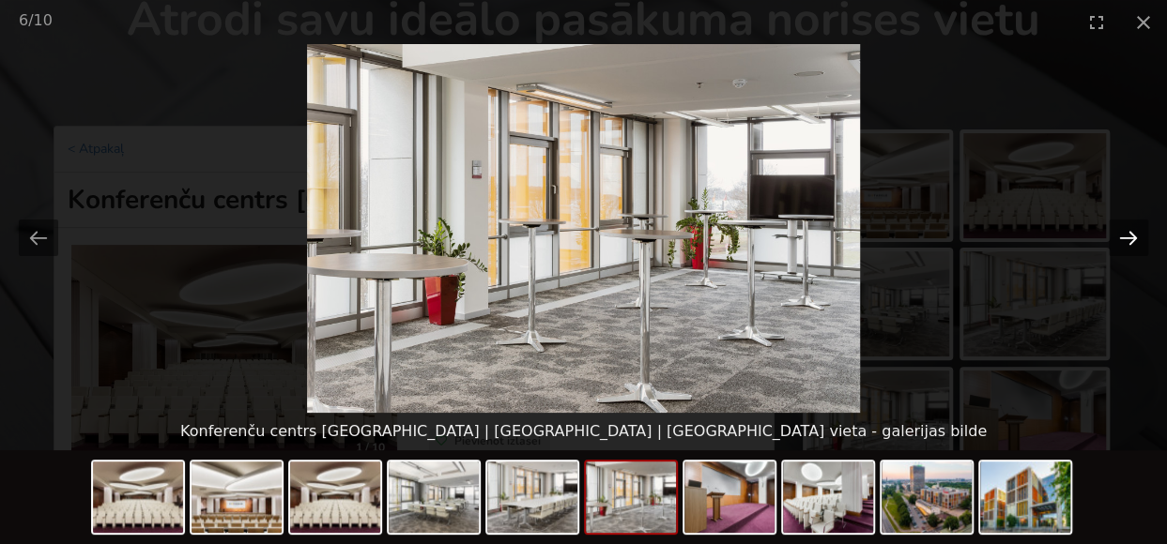
click at [1137, 245] on button "Next slide" at bounding box center [1127, 238] width 39 height 37
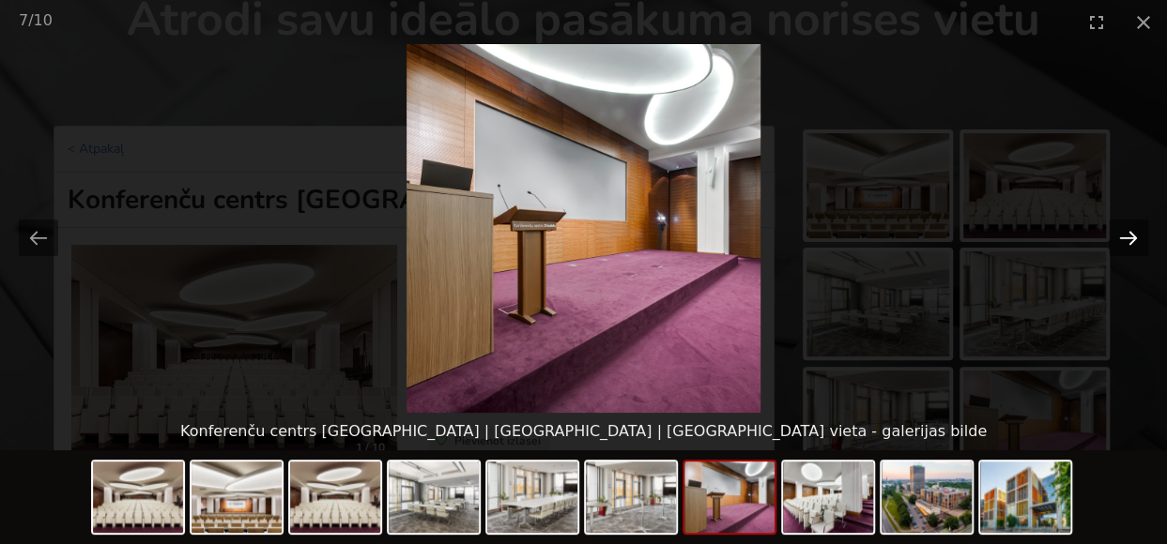
click at [1137, 245] on button "Next slide" at bounding box center [1127, 238] width 39 height 37
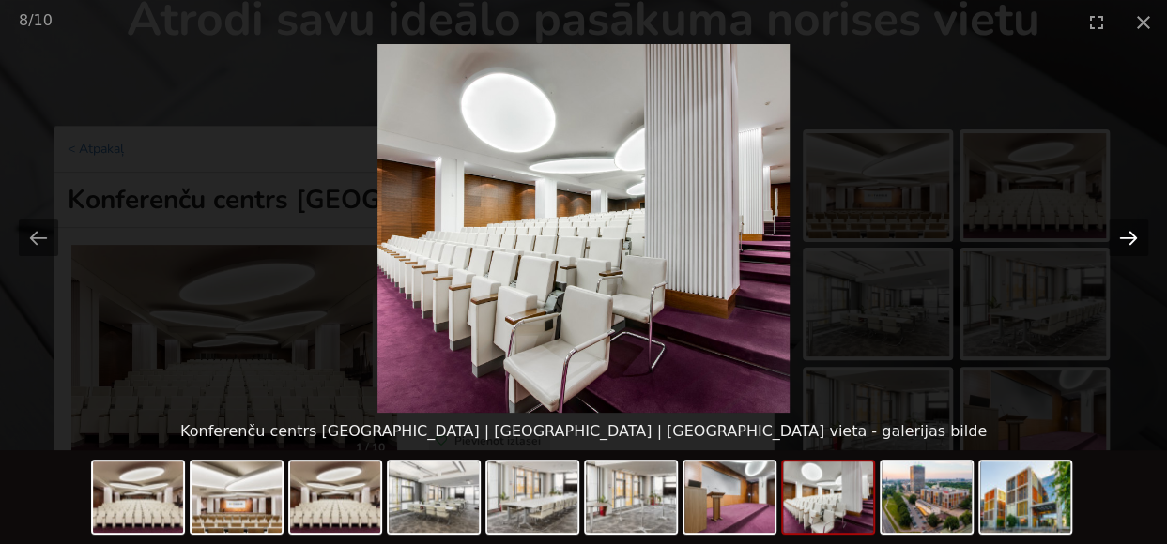
click at [1137, 245] on button "Next slide" at bounding box center [1127, 238] width 39 height 37
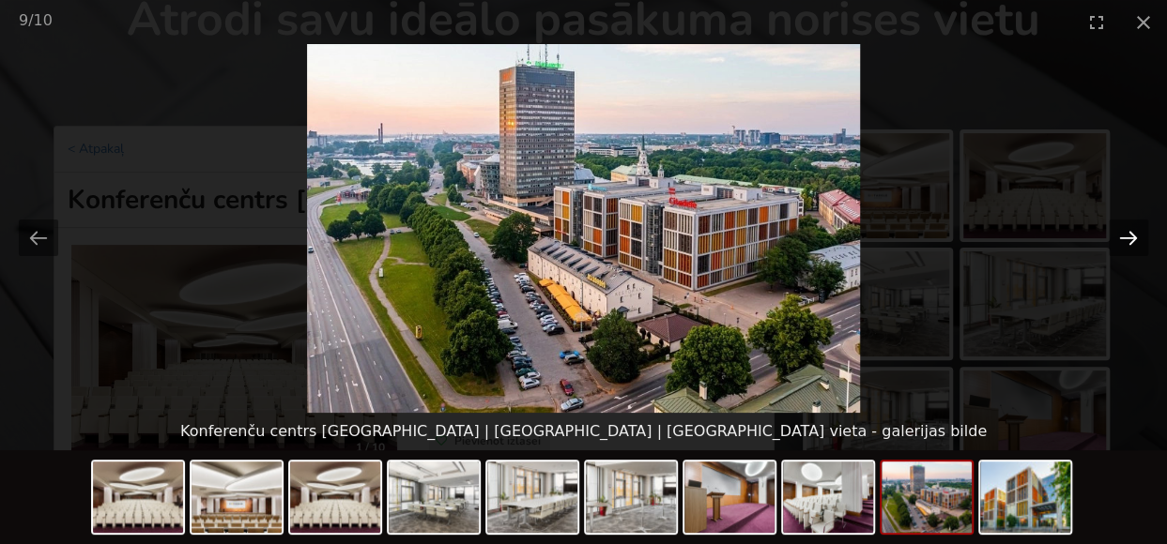
click at [1137, 245] on button "Next slide" at bounding box center [1127, 238] width 39 height 37
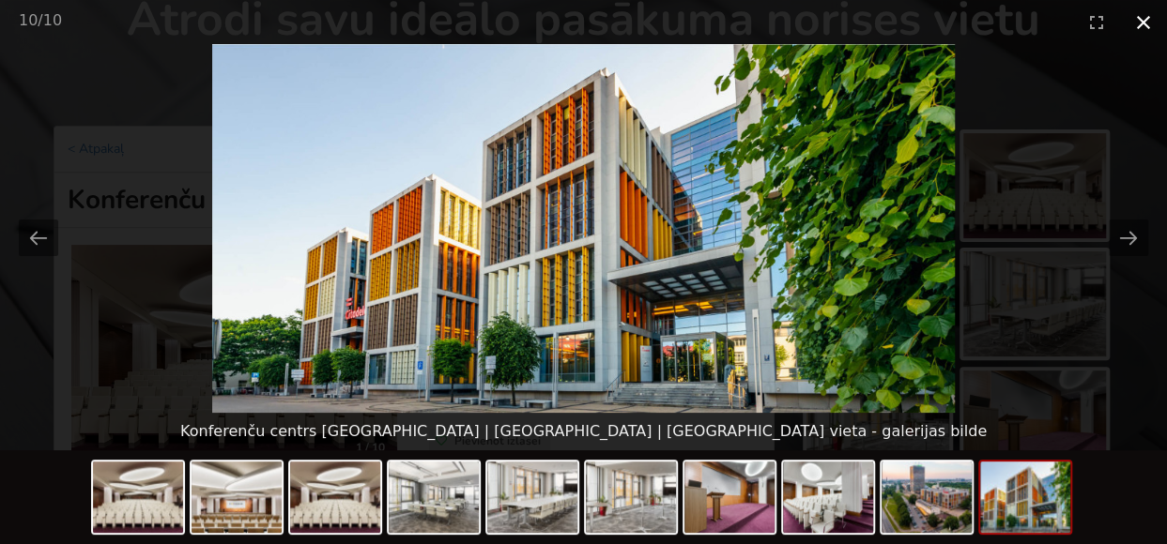
click at [1147, 24] on button "Close gallery" at bounding box center [1143, 22] width 47 height 44
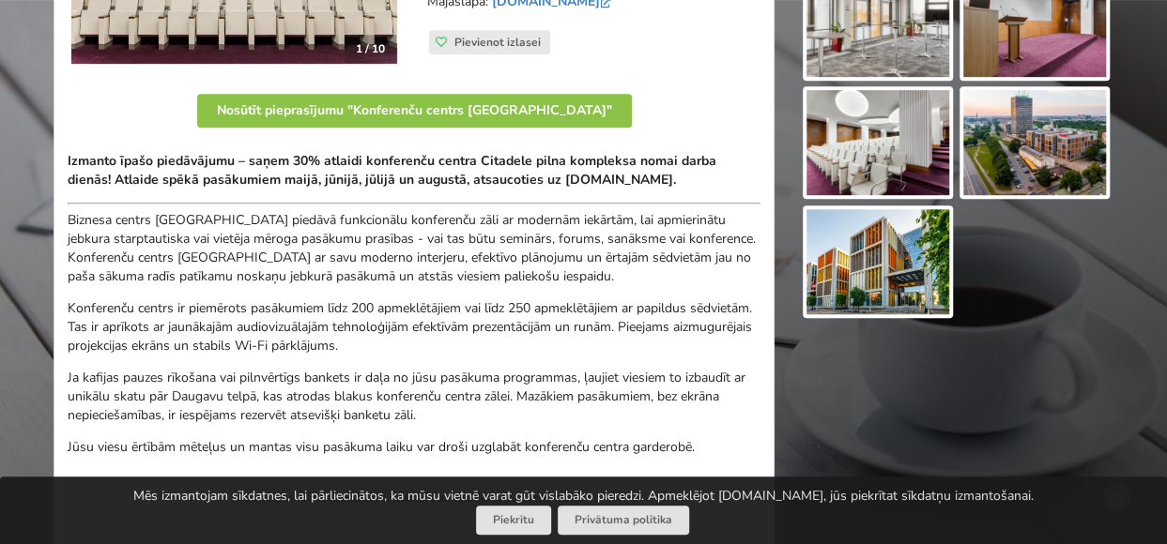
scroll to position [375, 0]
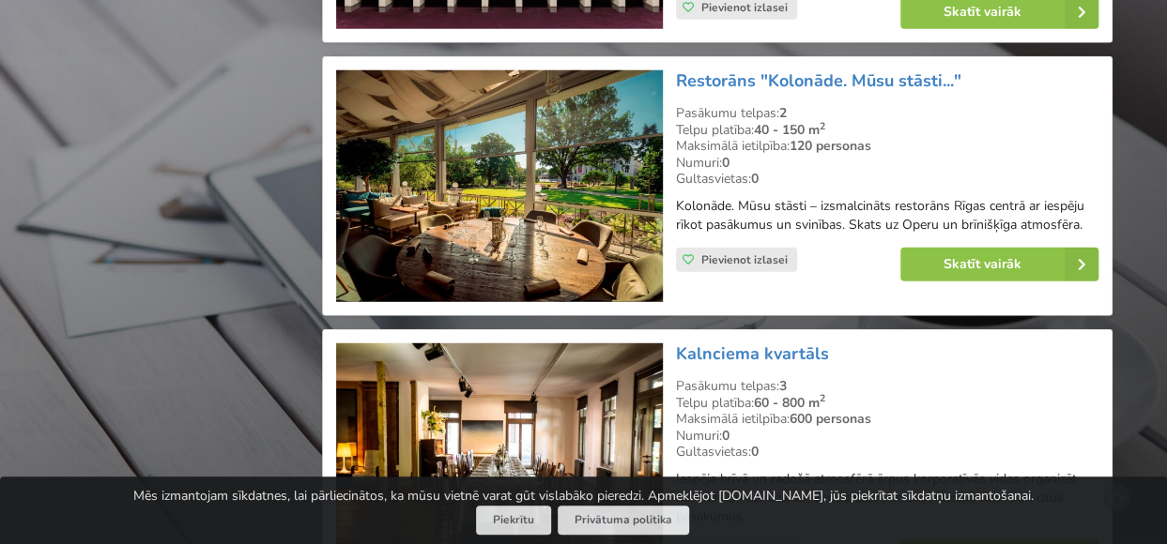
scroll to position [2440, 0]
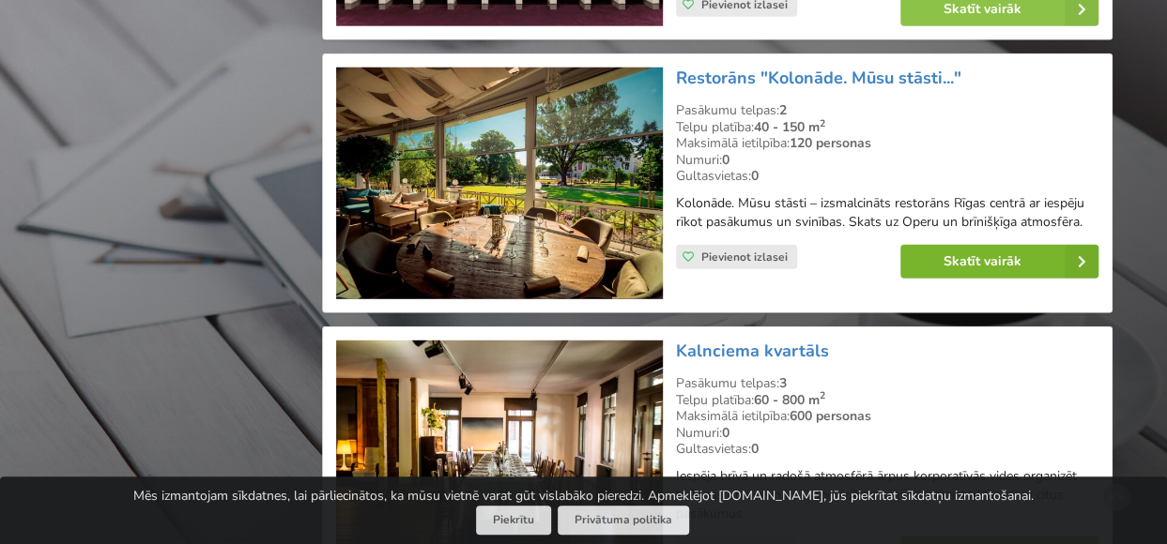
click at [977, 278] on link "Skatīt vairāk" at bounding box center [999, 262] width 198 height 34
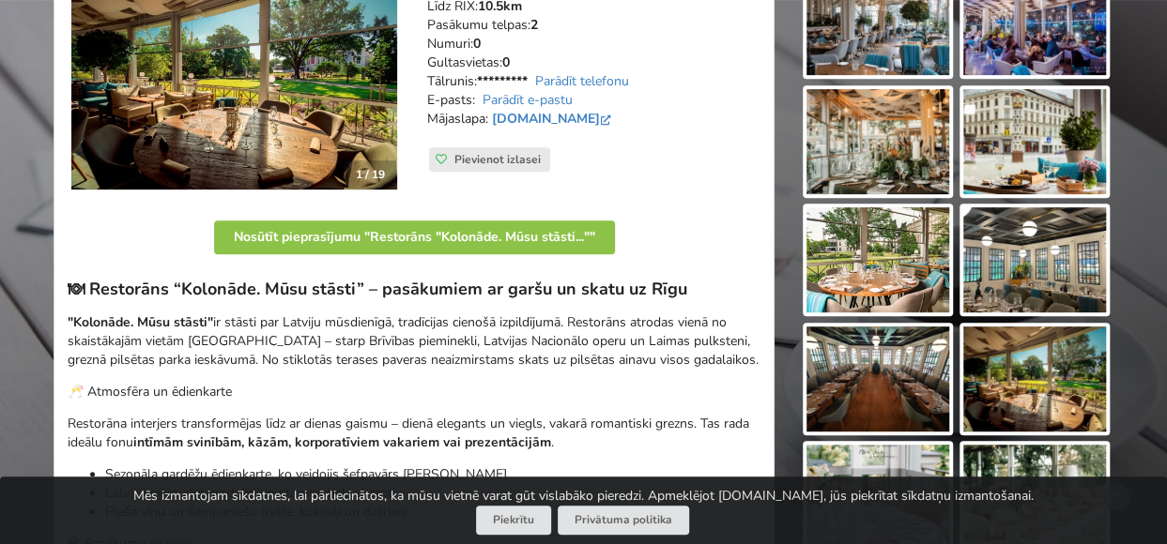
scroll to position [188, 0]
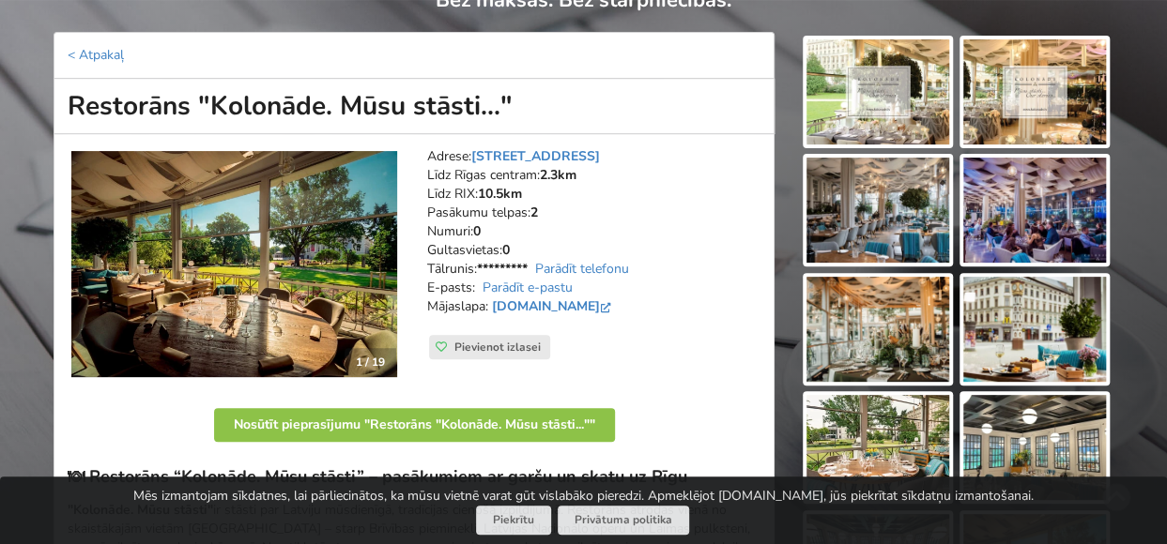
click at [896, 125] on img at bounding box center [877, 91] width 143 height 105
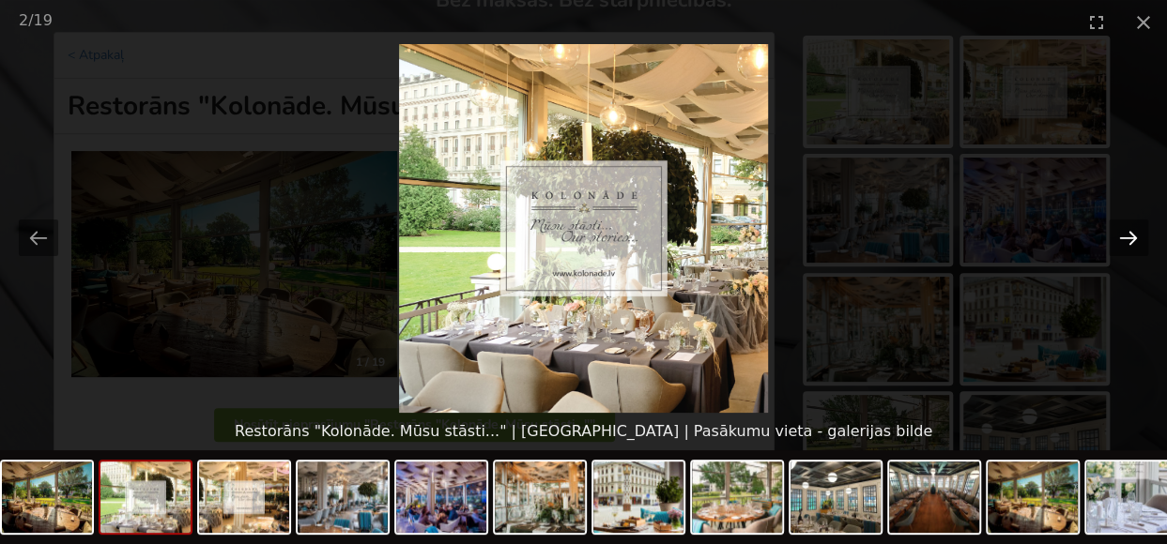
click at [1130, 245] on button "Next slide" at bounding box center [1127, 238] width 39 height 37
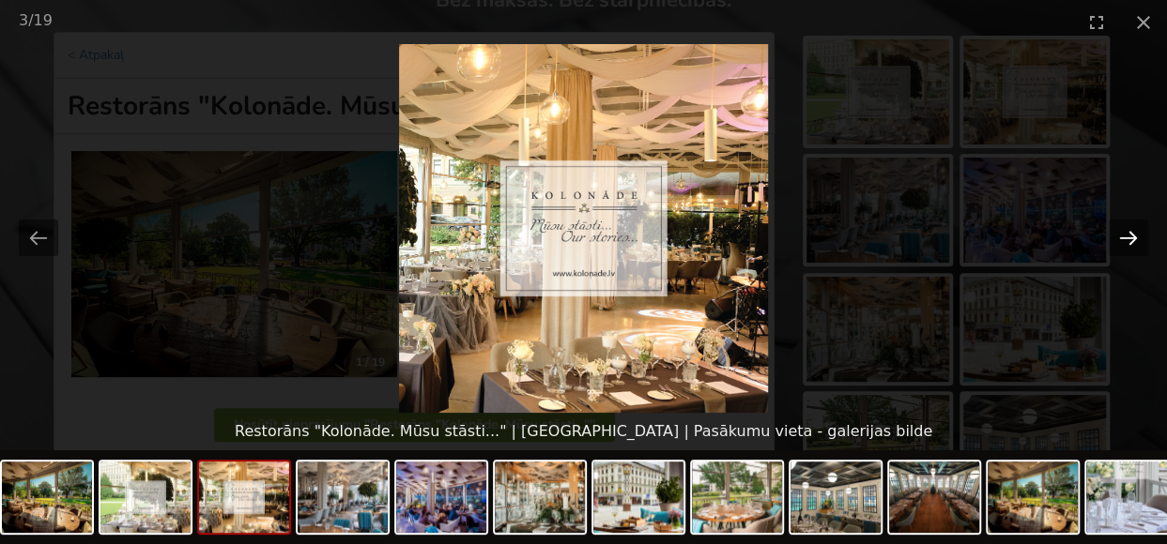
click at [1130, 245] on button "Next slide" at bounding box center [1127, 238] width 39 height 37
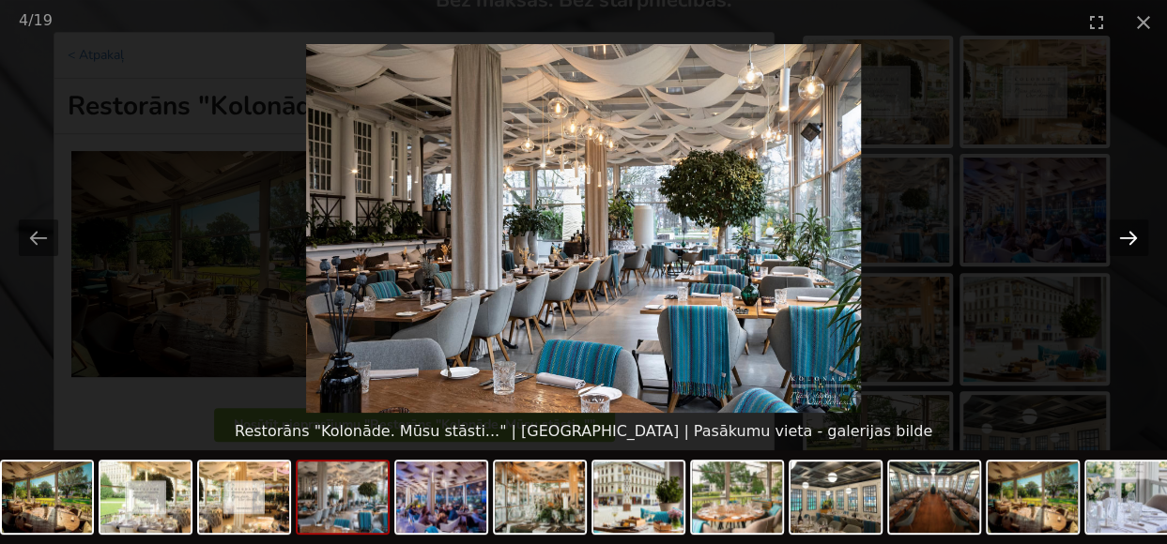
click at [1130, 245] on button "Next slide" at bounding box center [1127, 238] width 39 height 37
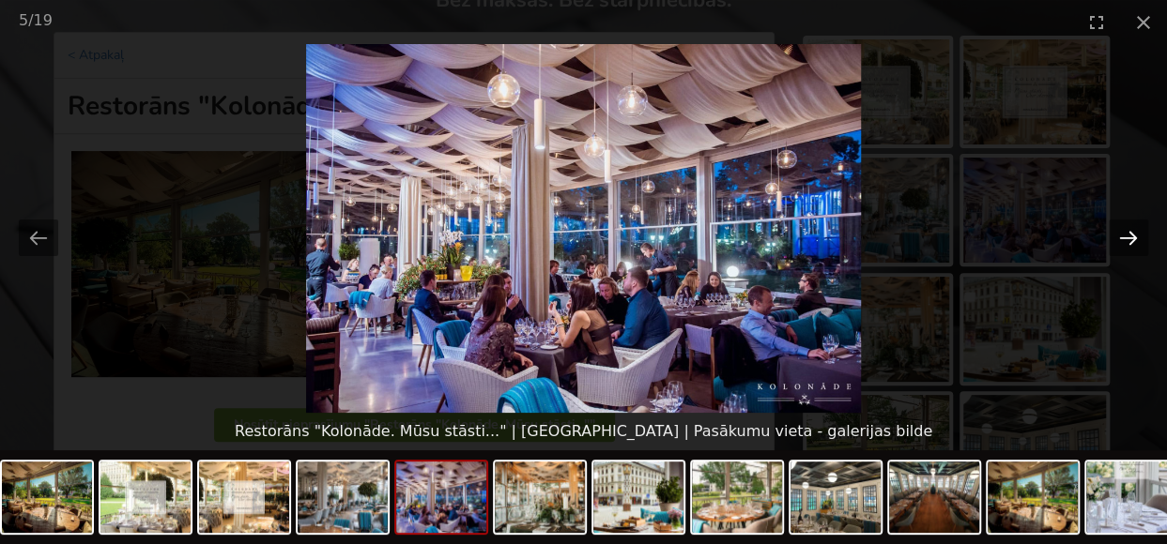
click at [1130, 245] on button "Next slide" at bounding box center [1127, 238] width 39 height 37
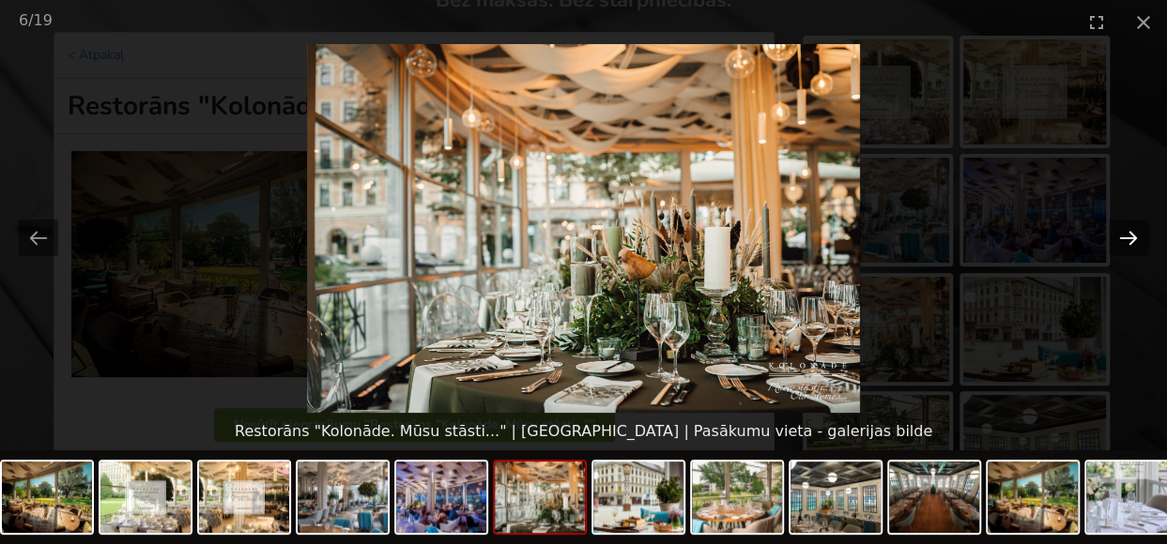
click at [1130, 245] on button "Next slide" at bounding box center [1127, 238] width 39 height 37
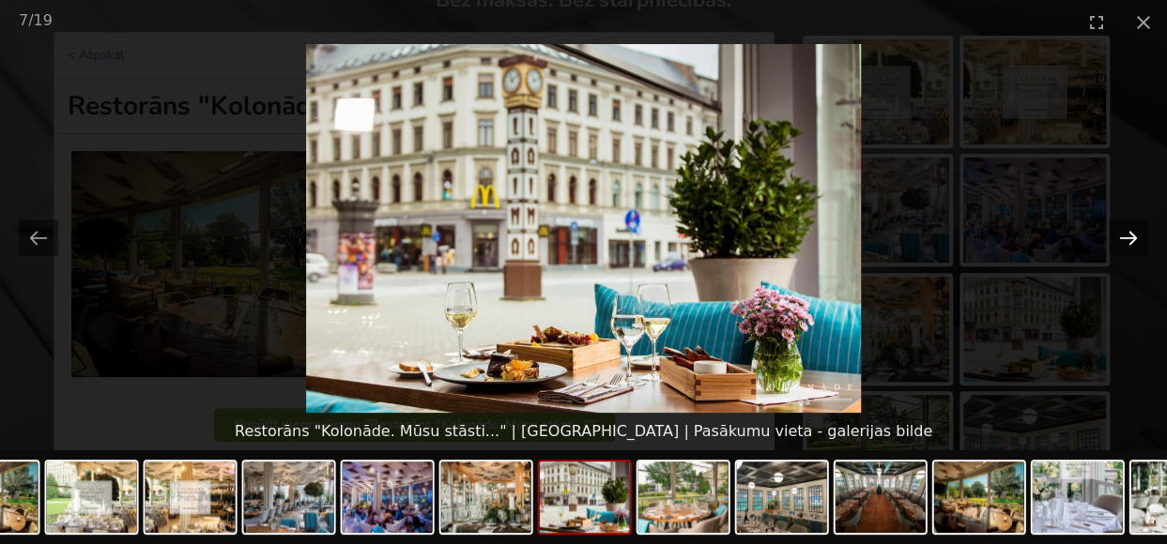
click at [1130, 245] on button "Next slide" at bounding box center [1127, 238] width 39 height 37
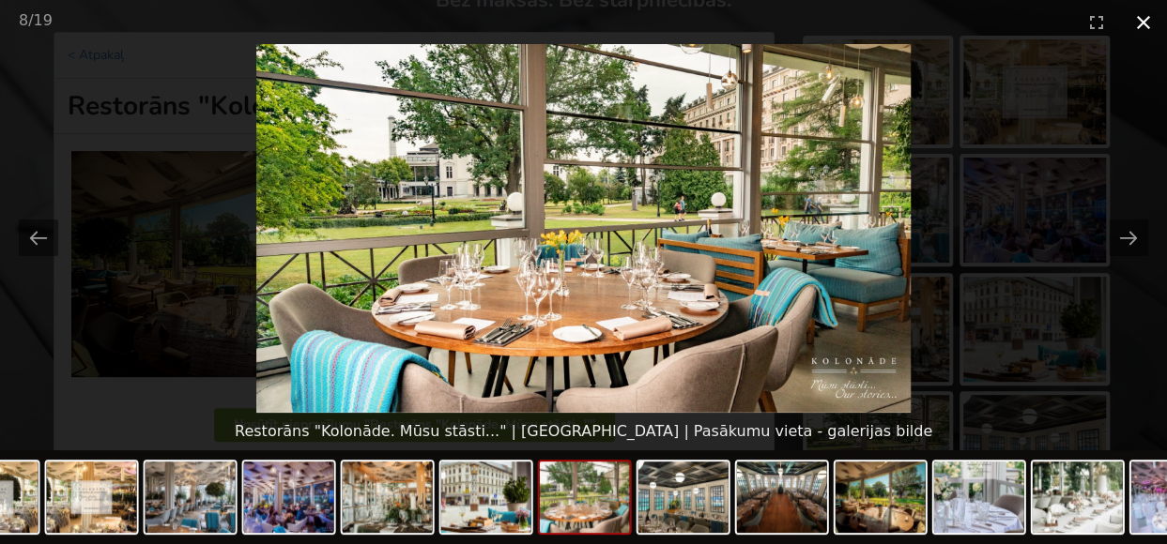
click at [1134, 19] on button "Close gallery" at bounding box center [1143, 22] width 47 height 44
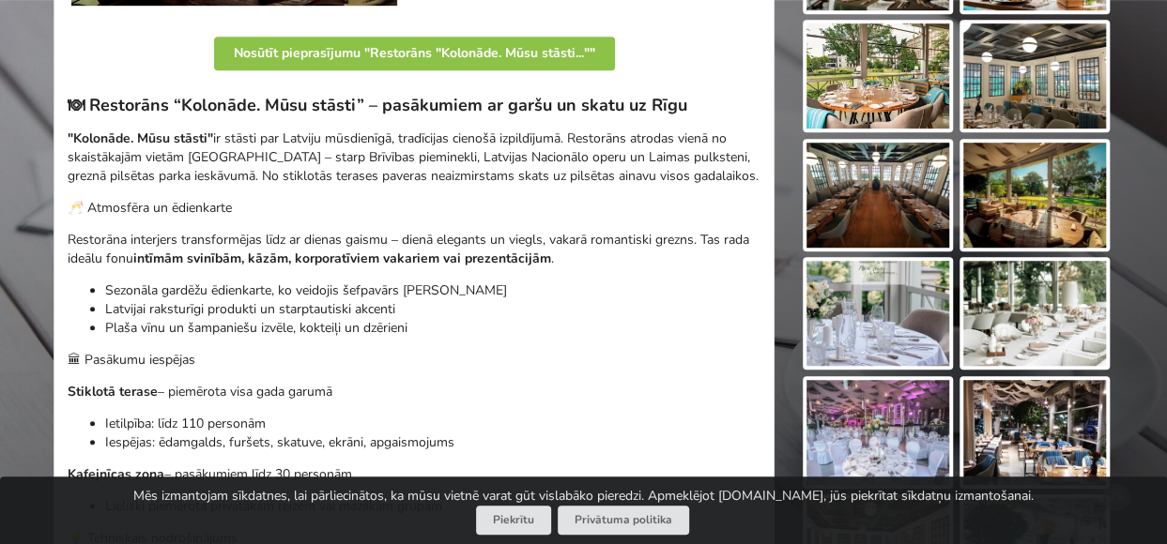
scroll to position [469, 0]
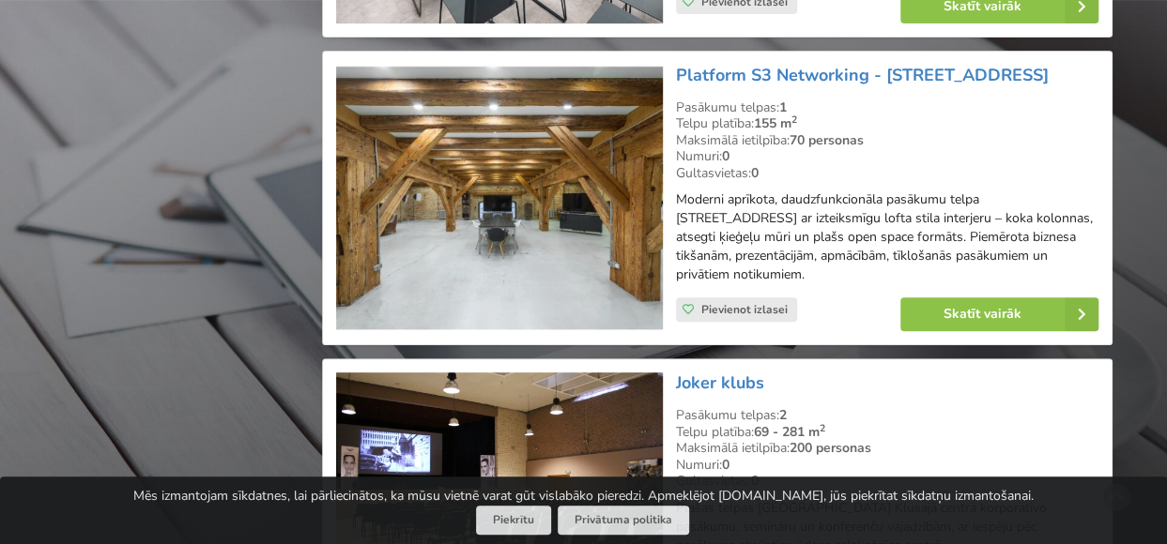
scroll to position [3848, 0]
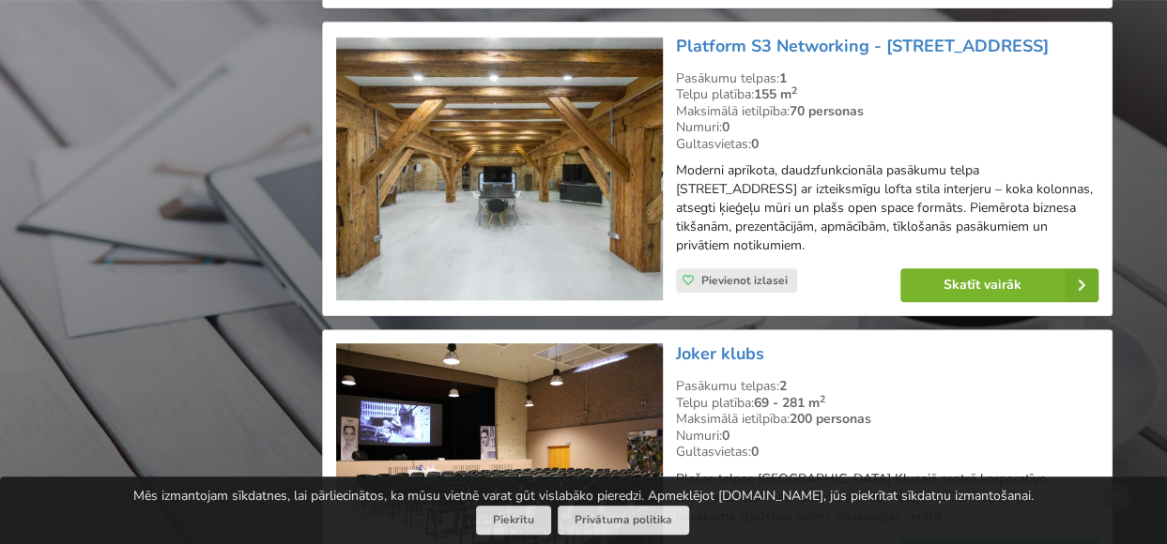
click at [985, 286] on link "Skatīt vairāk" at bounding box center [999, 285] width 198 height 34
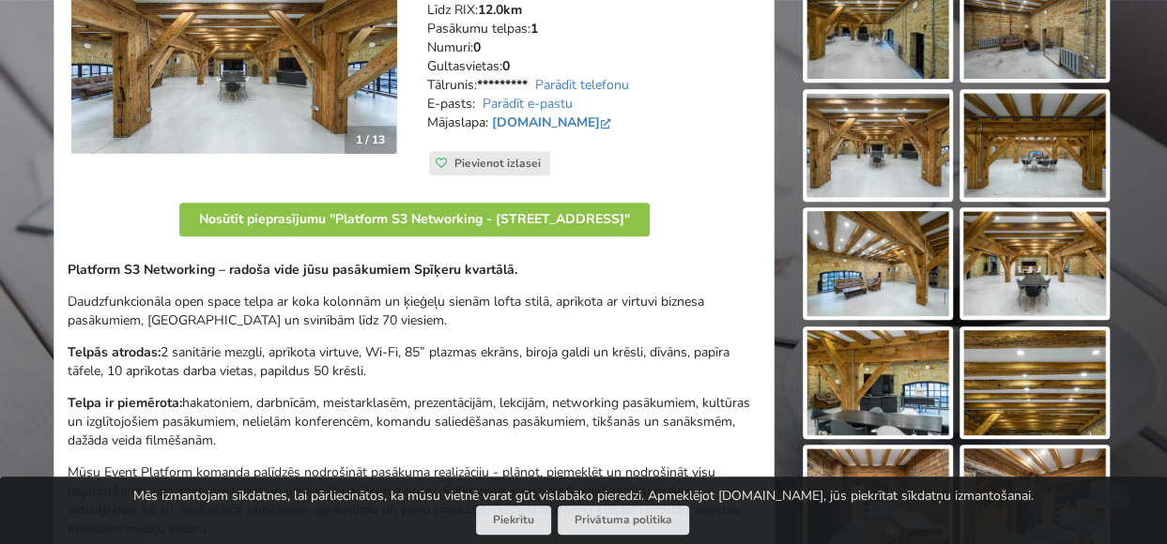
scroll to position [282, 0]
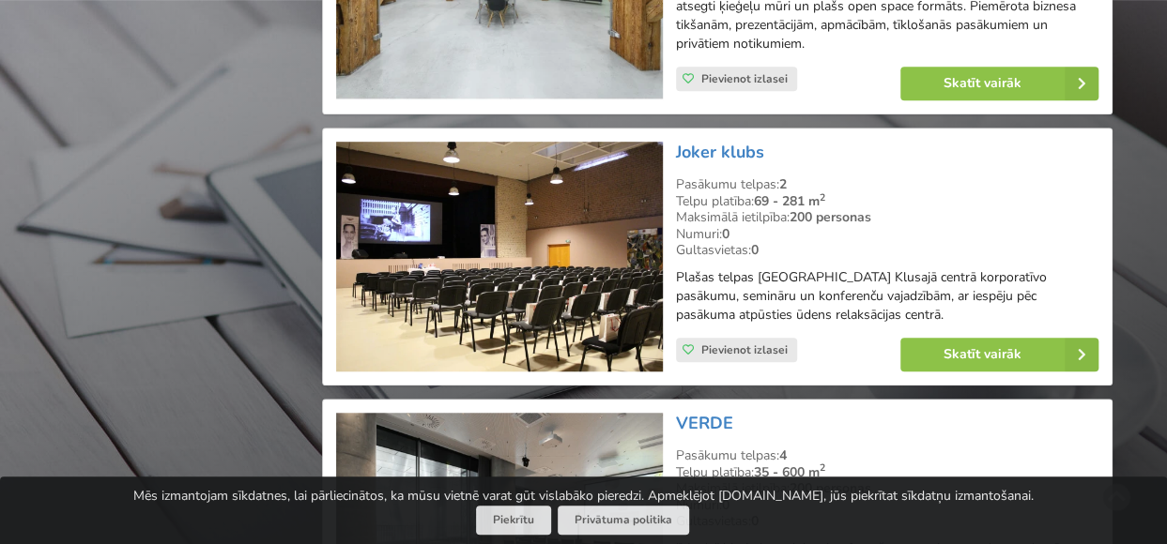
scroll to position [4036, 0]
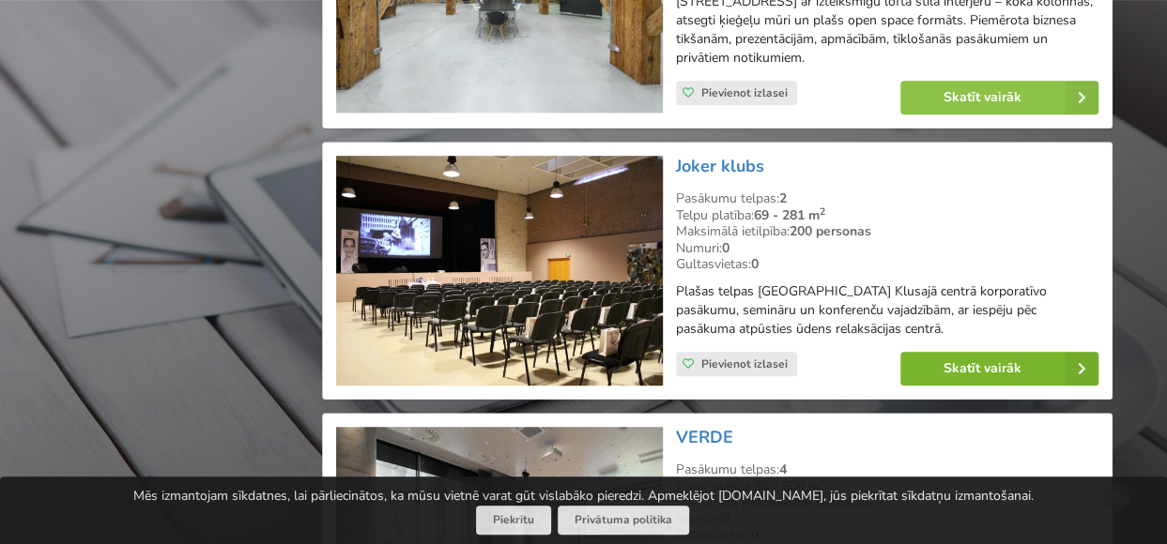
click at [965, 352] on link "Skatīt vairāk" at bounding box center [999, 369] width 198 height 34
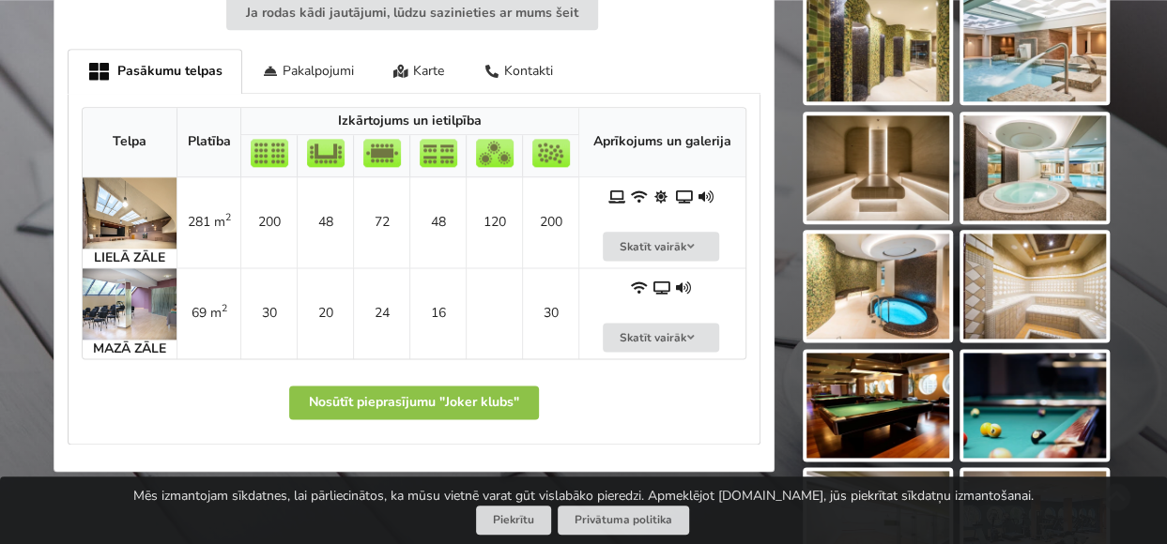
scroll to position [1032, 0]
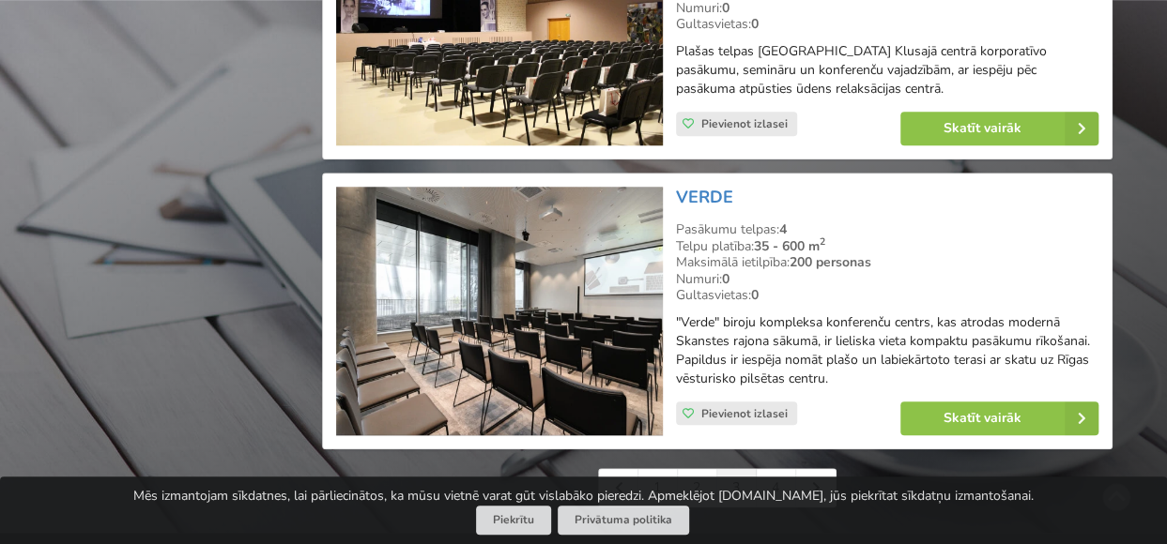
scroll to position [4317, 0]
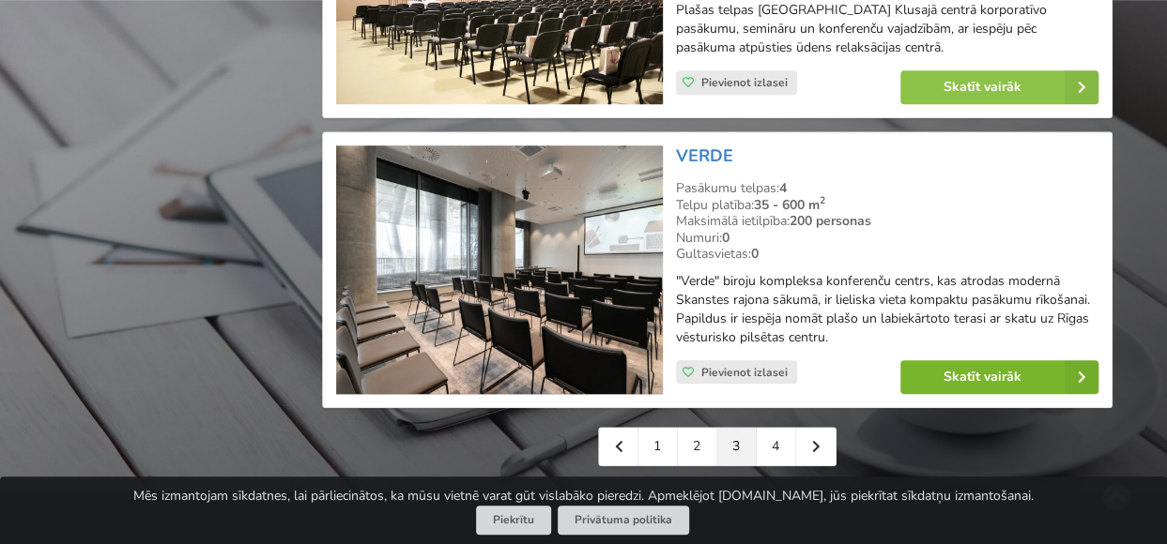
click at [972, 360] on link "Skatīt vairāk" at bounding box center [999, 377] width 198 height 34
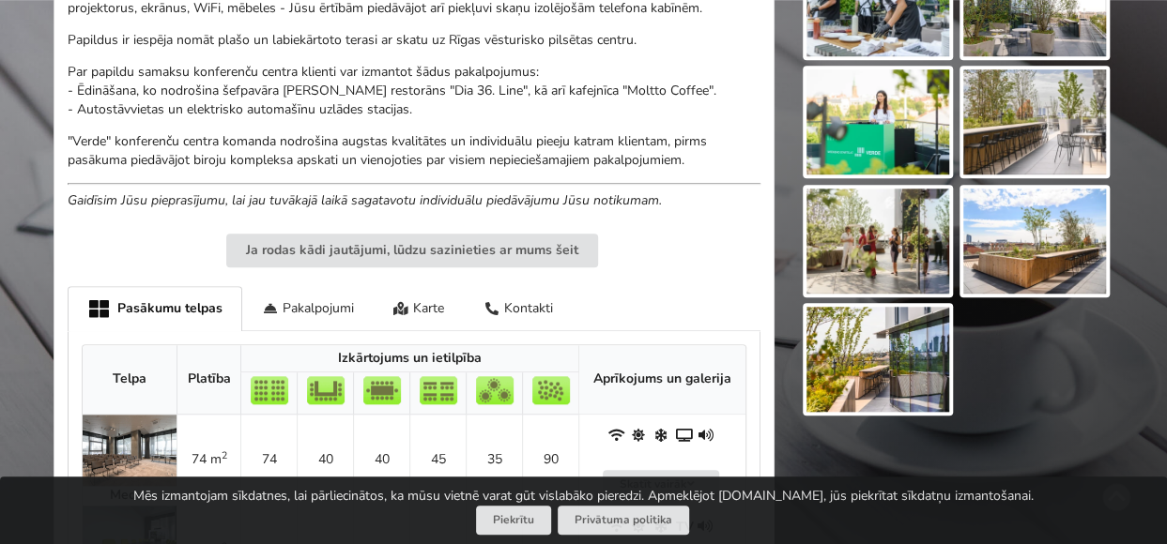
scroll to position [657, 0]
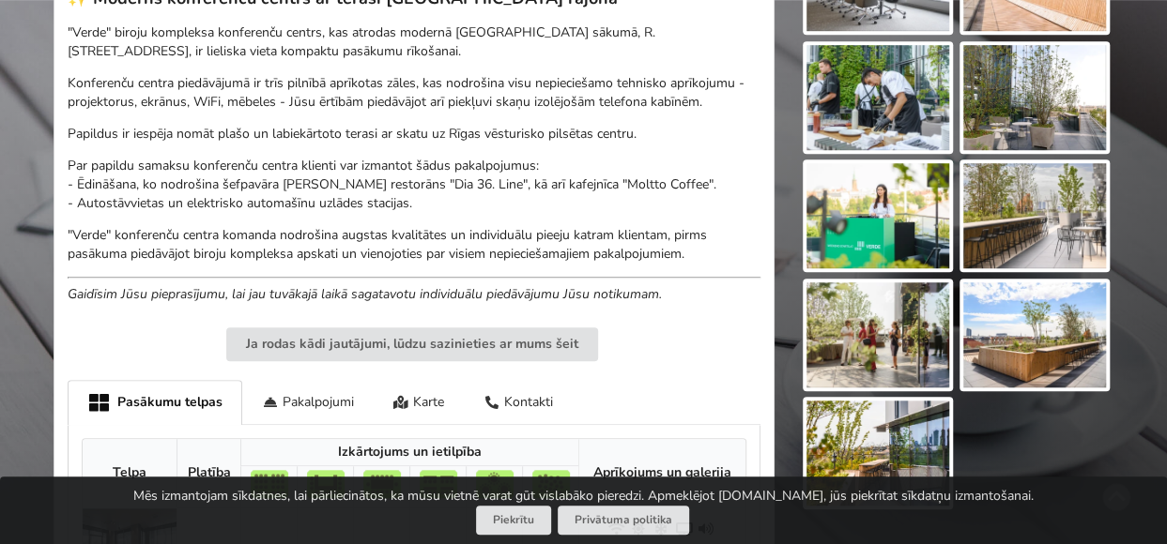
click at [987, 333] on img at bounding box center [1034, 334] width 143 height 105
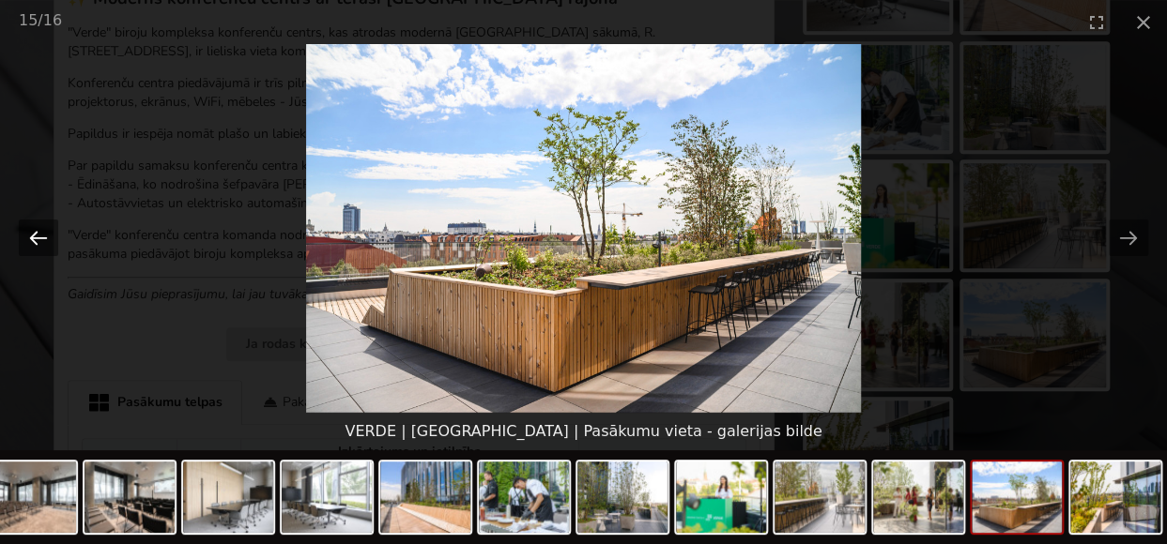
click at [31, 236] on button "Previous slide" at bounding box center [38, 238] width 39 height 37
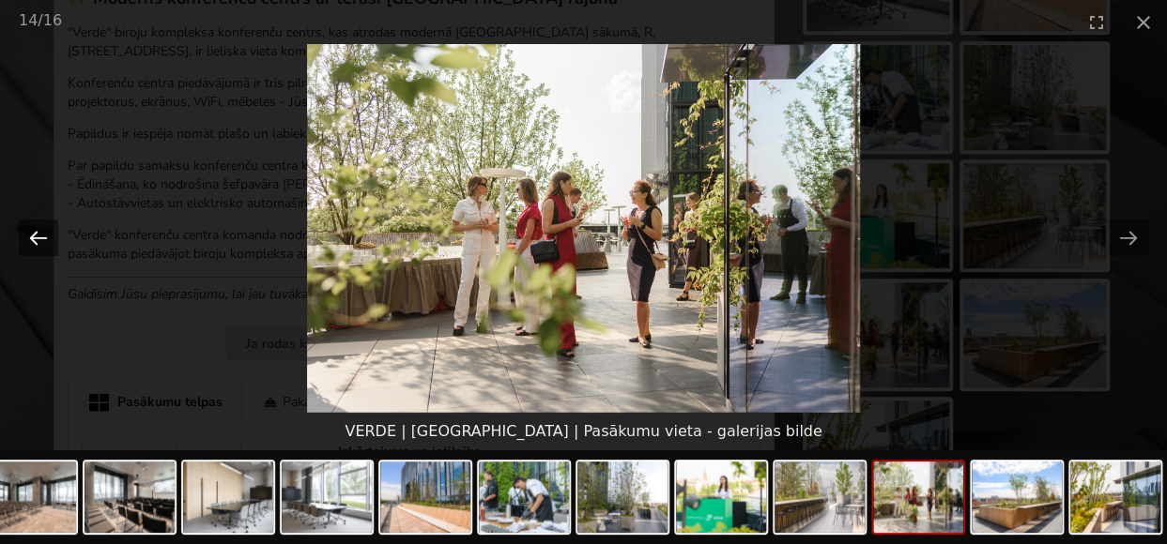
click at [31, 236] on button "Previous slide" at bounding box center [38, 238] width 39 height 37
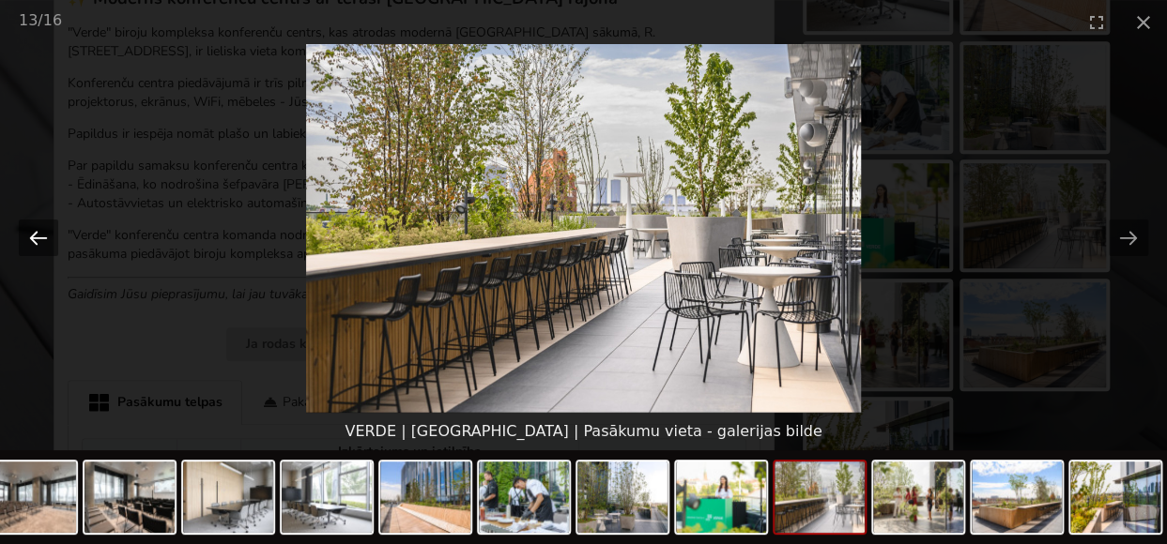
click at [31, 236] on button "Previous slide" at bounding box center [38, 238] width 39 height 37
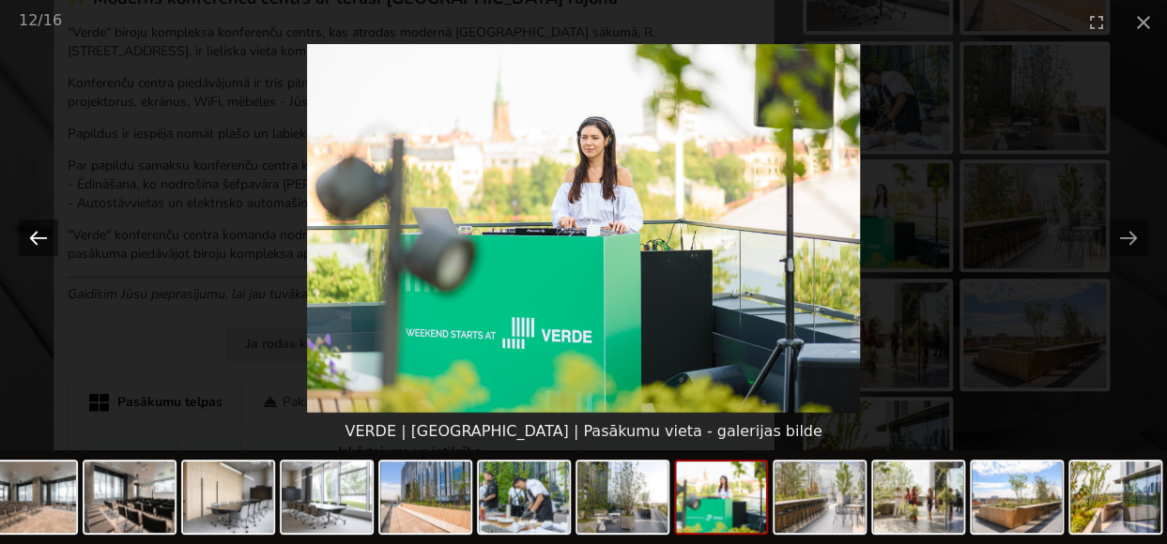
click at [31, 236] on button "Previous slide" at bounding box center [38, 238] width 39 height 37
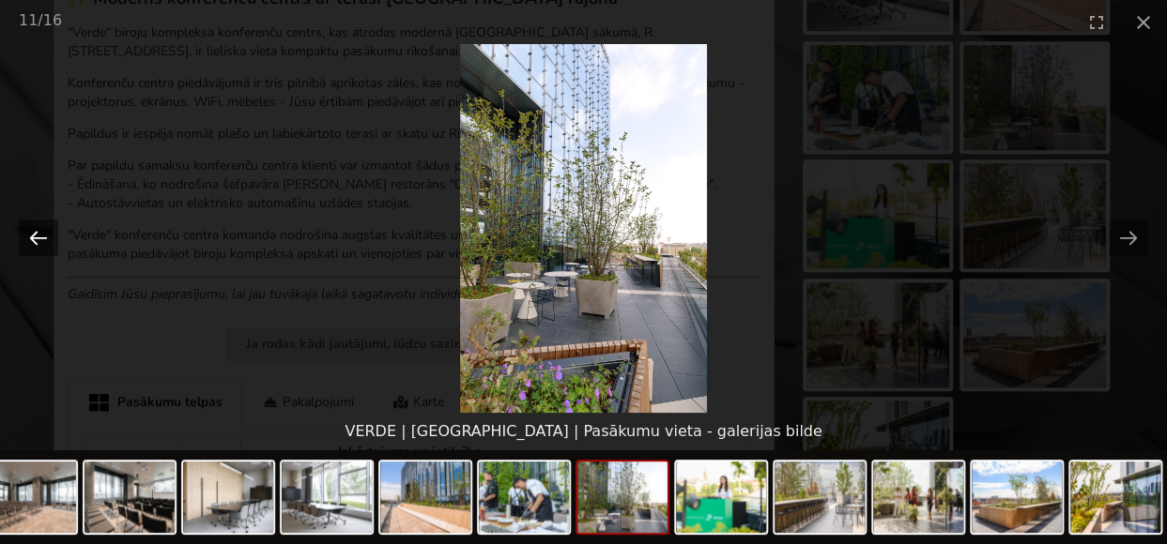
click at [31, 236] on button "Previous slide" at bounding box center [38, 238] width 39 height 37
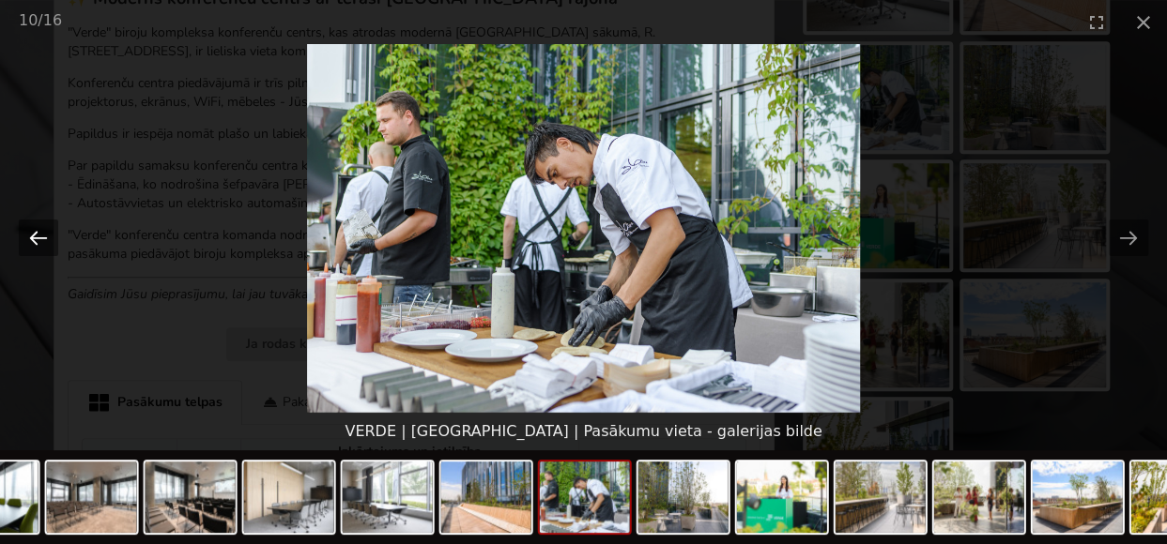
click at [31, 236] on button "Previous slide" at bounding box center [38, 238] width 39 height 37
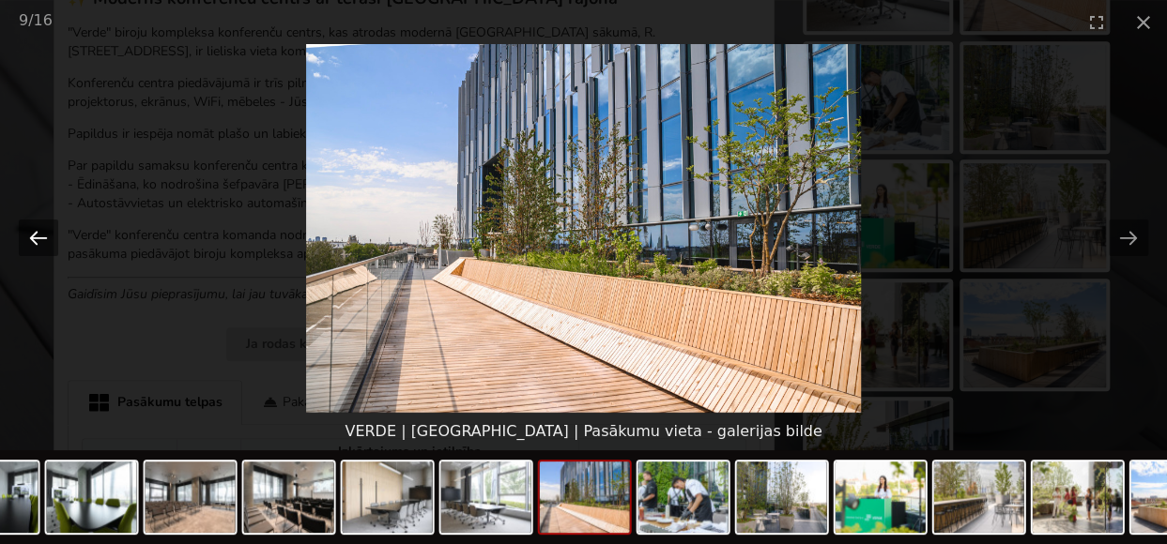
click at [31, 236] on button "Previous slide" at bounding box center [38, 238] width 39 height 37
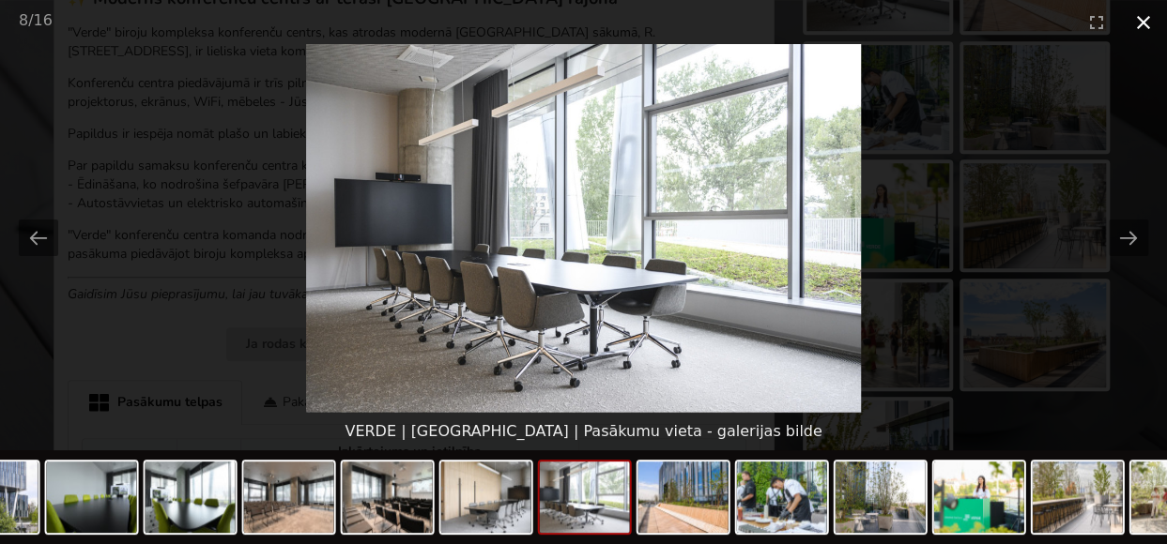
click at [1132, 18] on button "Close gallery" at bounding box center [1143, 22] width 47 height 44
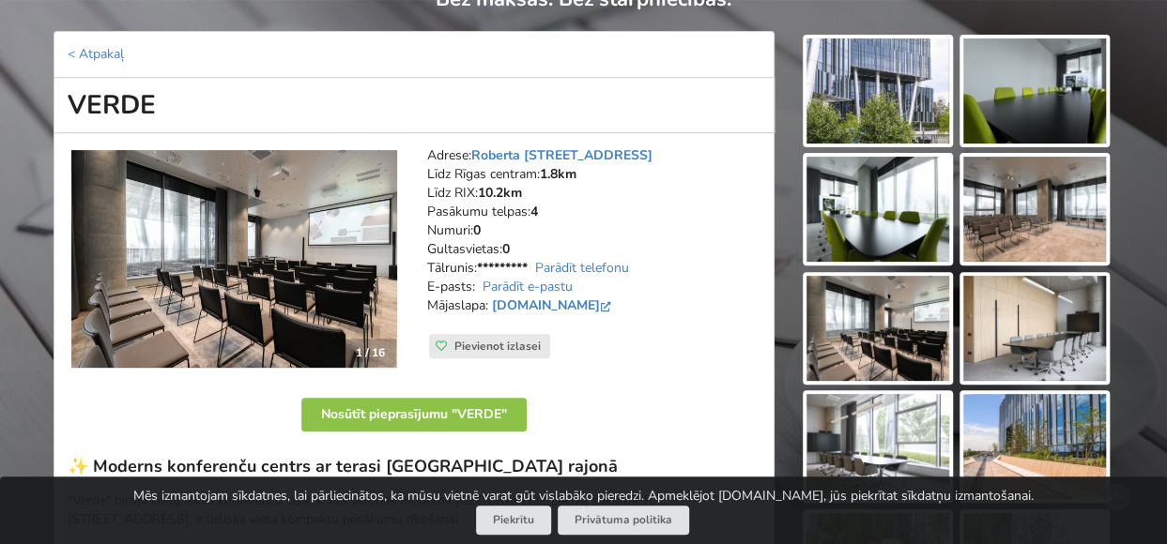
scroll to position [188, 0]
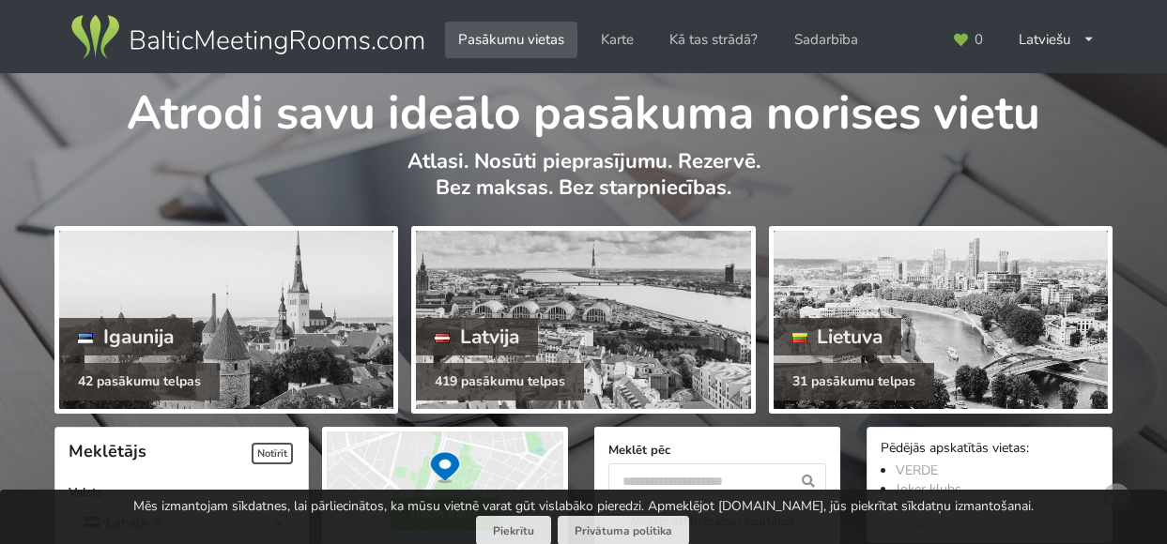
scroll to position [4317, 0]
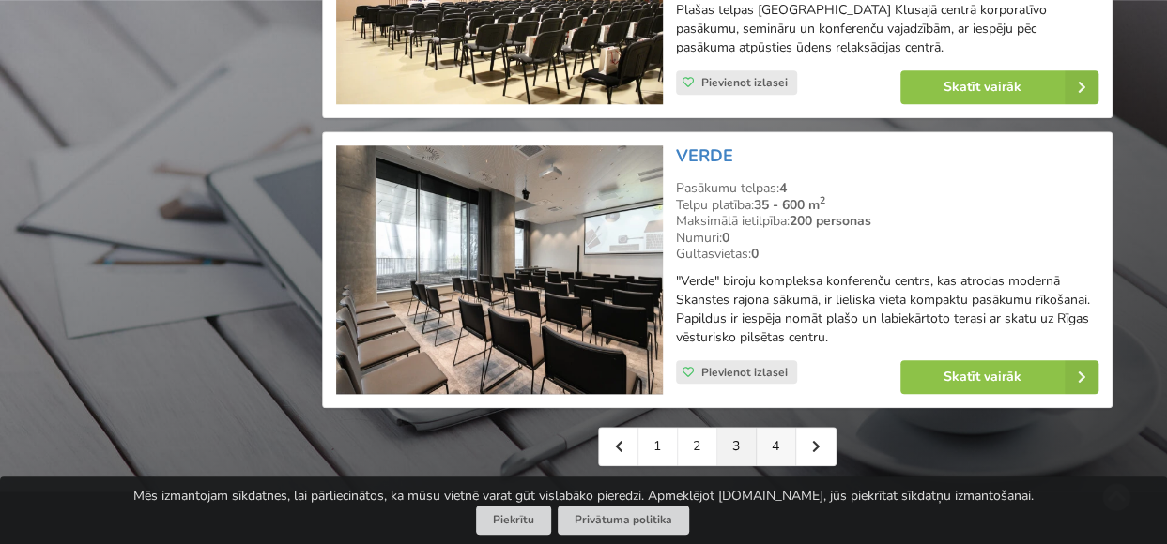
click at [777, 428] on link "4" at bounding box center [775, 447] width 39 height 38
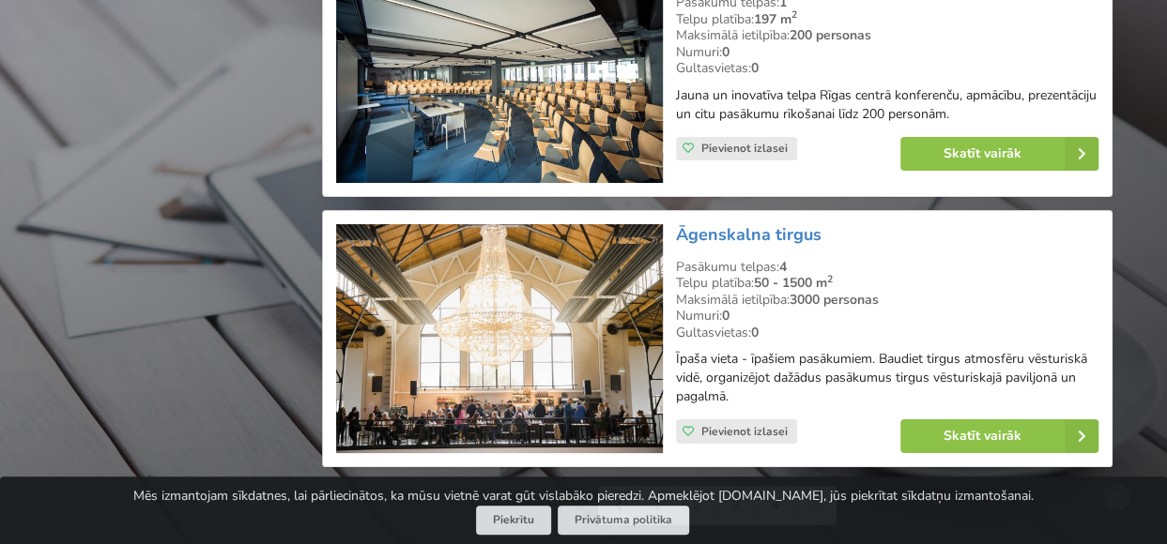
scroll to position [3848, 0]
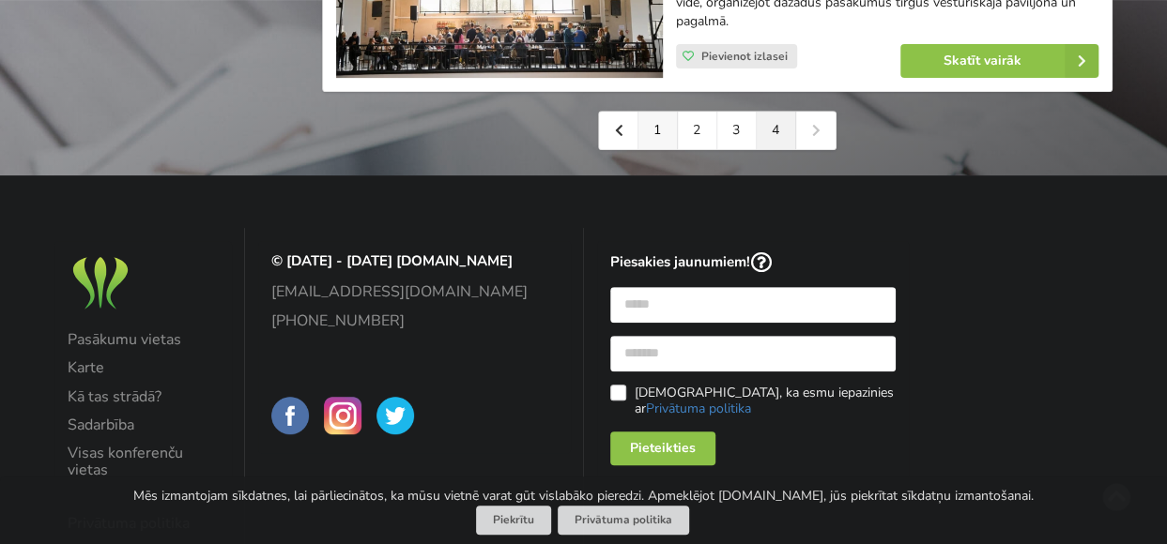
click at [660, 125] on link "1" at bounding box center [657, 131] width 39 height 38
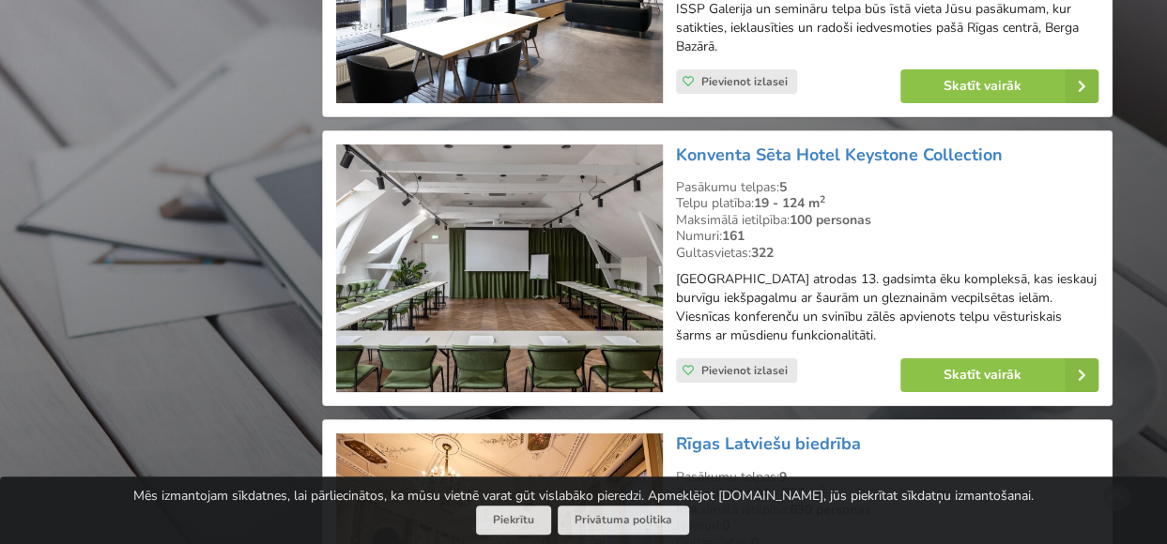
scroll to position [3566, 0]
